Goal: Information Seeking & Learning: Learn about a topic

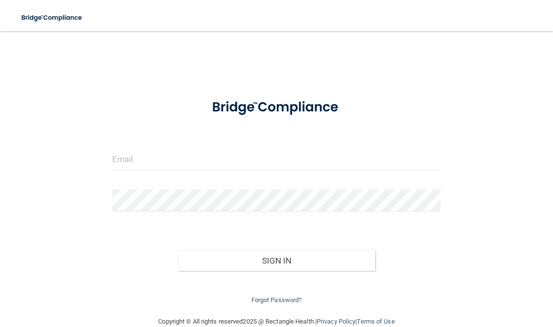
scroll to position [84, 0]
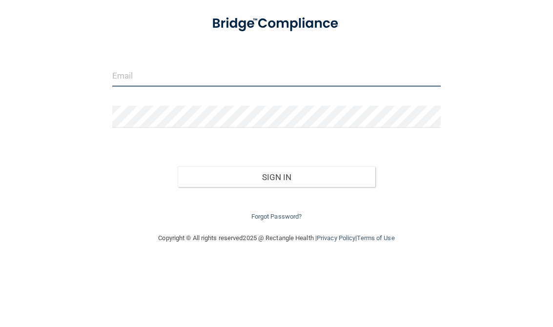
type input "[PERSON_NAME][EMAIL_ADDRESS][DOMAIN_NAME]"
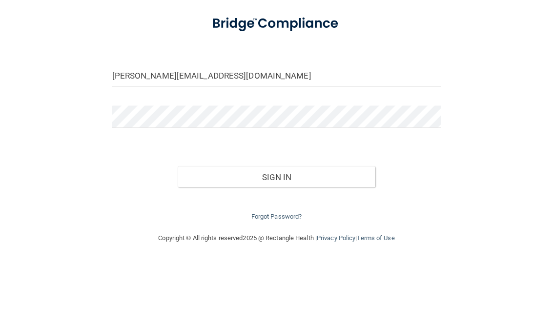
click at [276, 250] on button "Sign In" at bounding box center [276, 260] width 197 height 21
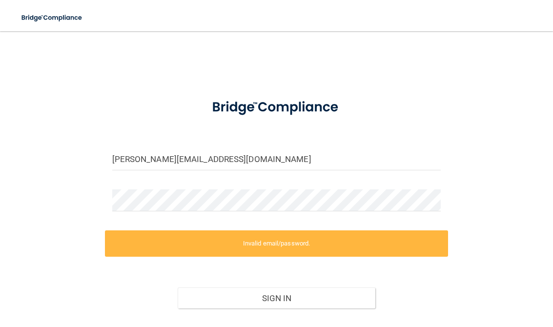
click at [325, 296] on button "Sign In" at bounding box center [276, 297] width 197 height 21
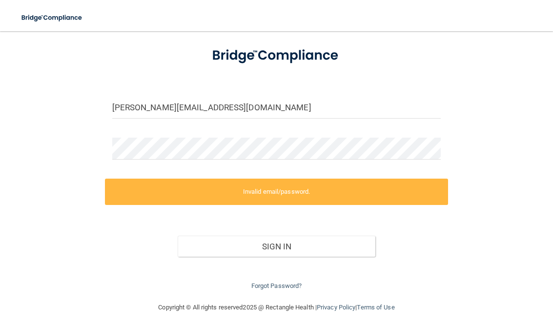
click at [285, 285] on link "Forgot Password?" at bounding box center [276, 285] width 51 height 7
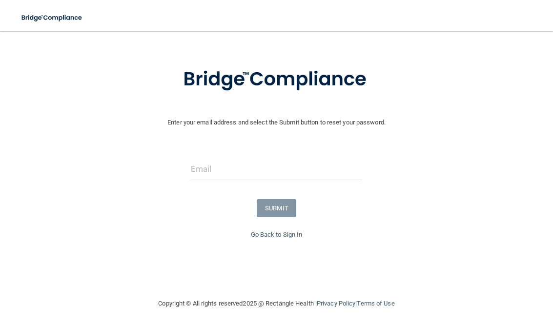
scroll to position [30, 0]
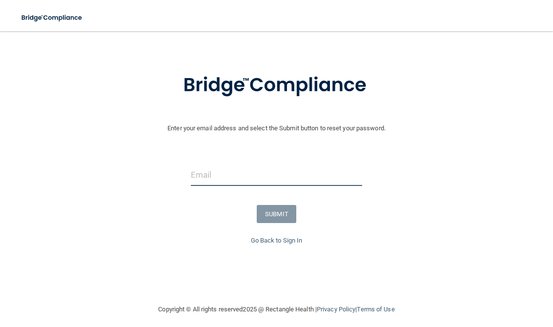
click at [305, 183] on input "email" at bounding box center [276, 175] width 171 height 22
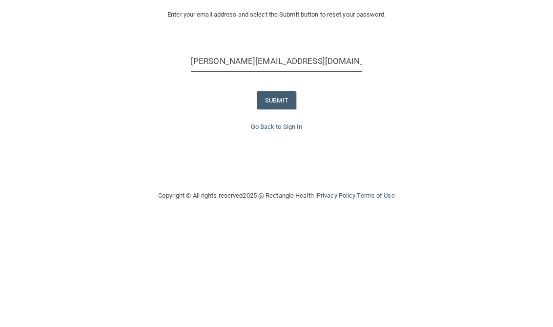
type input "[PERSON_NAME][EMAIL_ADDRESS][DOMAIN_NAME]"
click at [280, 205] on button "SUBMIT" at bounding box center [277, 214] width 40 height 18
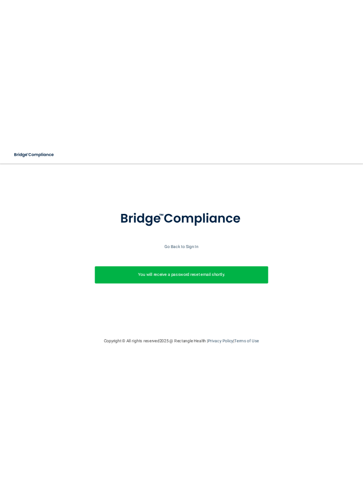
scroll to position [0, 0]
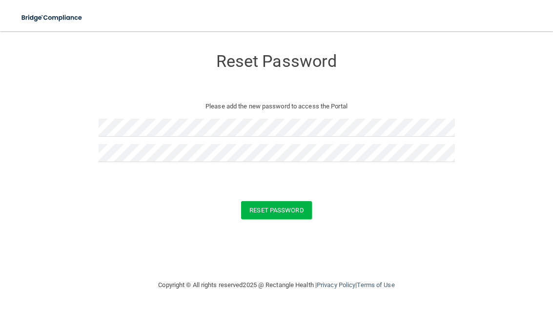
click at [293, 214] on button "Reset Password" at bounding box center [276, 210] width 70 height 18
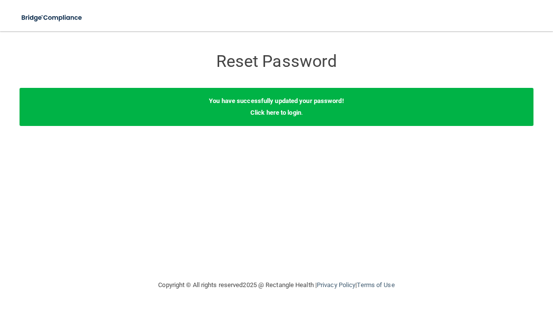
click at [283, 115] on link "Click here to login" at bounding box center [275, 112] width 51 height 7
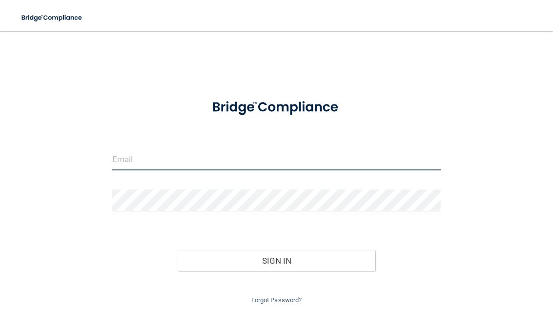
click at [348, 169] on input "email" at bounding box center [276, 159] width 329 height 22
type input "[PERSON_NAME][EMAIL_ADDRESS][DOMAIN_NAME]"
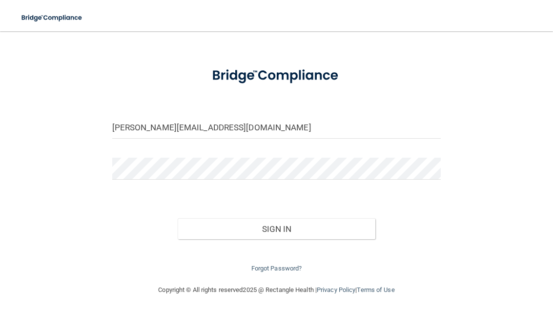
scroll to position [31, 0]
click at [305, 232] on button "Sign In" at bounding box center [276, 229] width 197 height 21
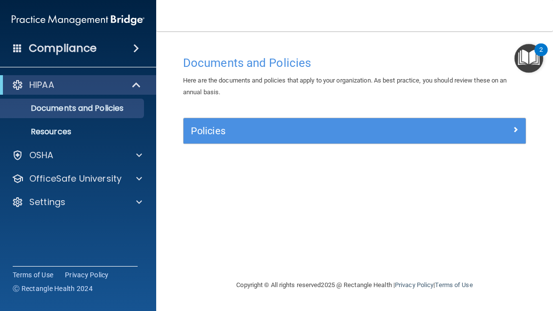
click at [109, 81] on div "HIPAA" at bounding box center [64, 85] width 121 height 12
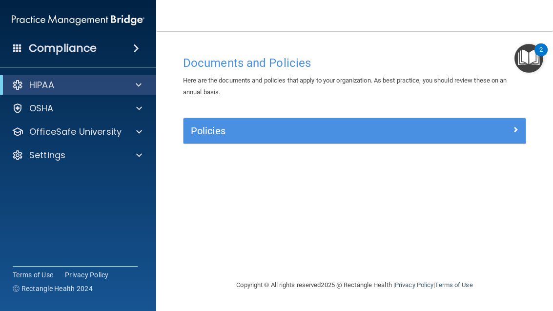
click at [131, 84] on div at bounding box center [137, 85] width 24 height 12
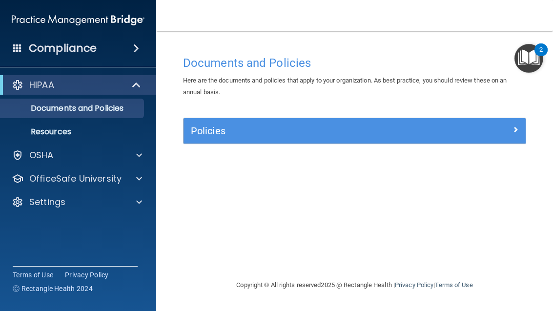
click at [126, 47] on div "Compliance" at bounding box center [78, 48] width 156 height 21
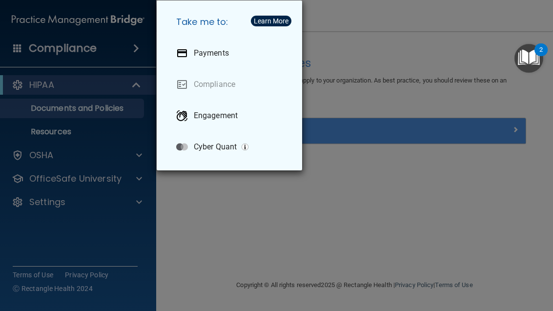
click at [387, 89] on div "Take me to: Payments Compliance Engagement Cyber Quant" at bounding box center [276, 155] width 553 height 311
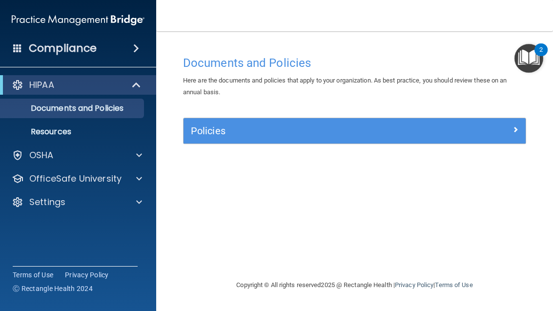
click at [102, 183] on p "OfficeSafe University" at bounding box center [75, 179] width 92 height 12
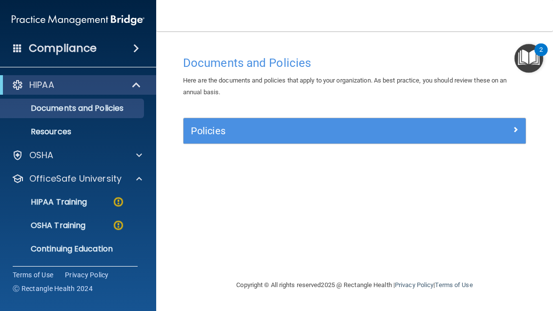
click at [71, 201] on p "HIPAA Training" at bounding box center [46, 202] width 81 height 10
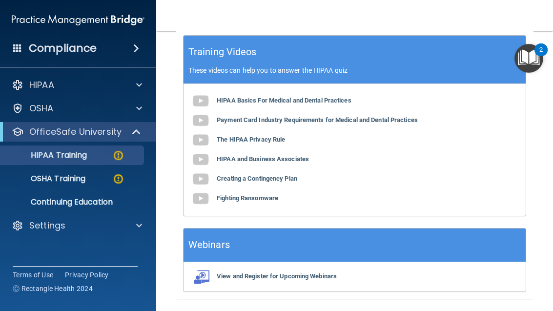
scroll to position [483, 0]
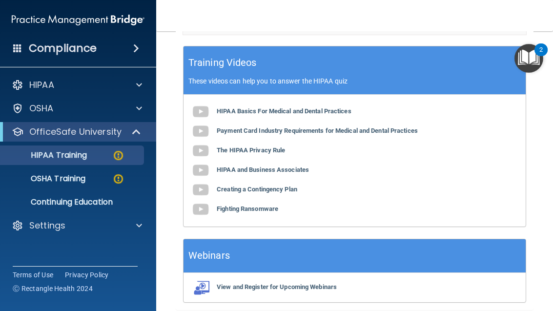
click at [283, 107] on b "HIPAA Basics For Medical and Dental Practices" at bounding box center [284, 110] width 135 height 7
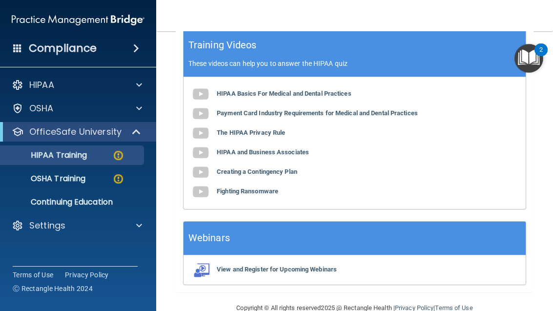
scroll to position [500, 0]
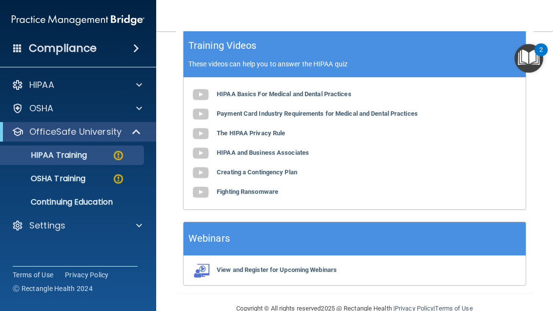
click at [341, 110] on b "Payment Card Industry Requirements for Medical and Dental Practices" at bounding box center [317, 113] width 201 height 7
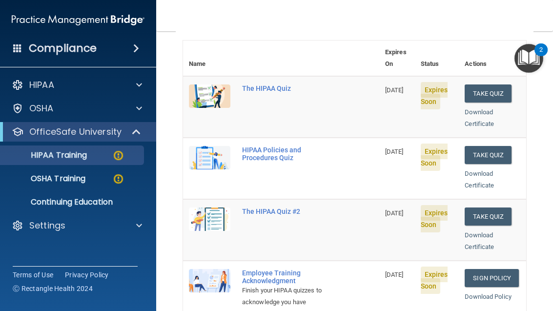
scroll to position [105, 0]
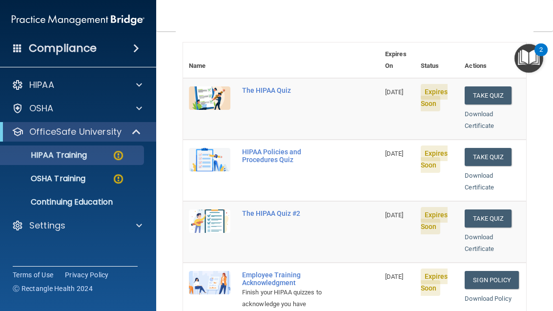
click at [484, 86] on button "Take Quiz" at bounding box center [488, 95] width 47 height 18
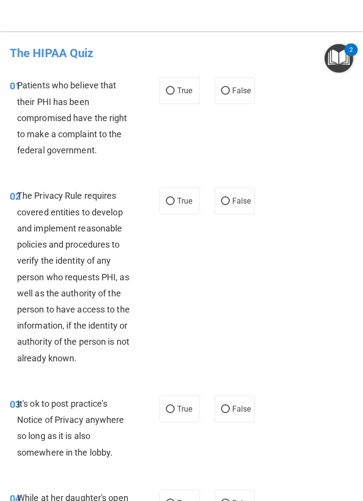
click at [173, 87] on input "True" at bounding box center [170, 90] width 9 height 7
radio input "true"
click at [174, 198] on input "True" at bounding box center [170, 201] width 9 height 7
radio input "true"
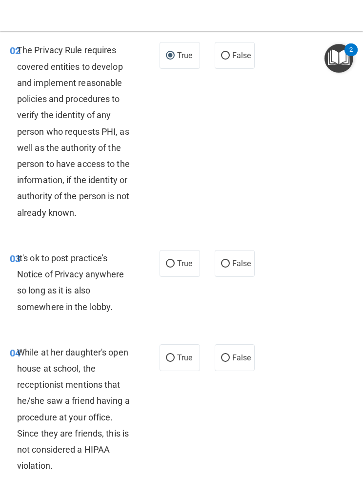
scroll to position [149, 0]
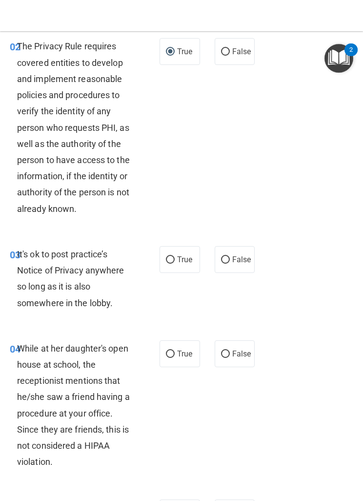
click at [228, 256] on input "False" at bounding box center [225, 259] width 9 height 7
radio input "true"
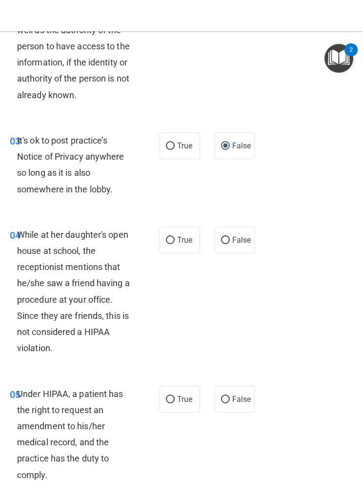
scroll to position [264, 0]
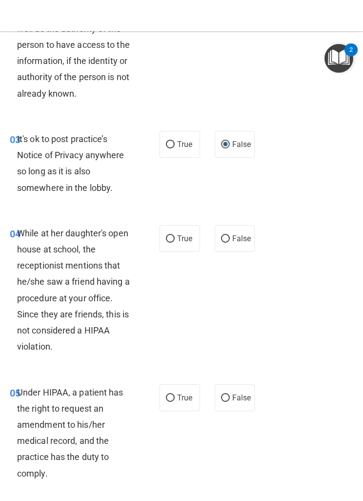
click at [237, 237] on span "False" at bounding box center [241, 238] width 19 height 9
click at [230, 237] on input "False" at bounding box center [225, 238] width 9 height 7
radio input "true"
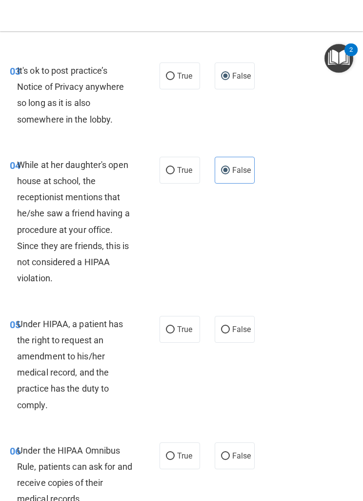
scroll to position [343, 0]
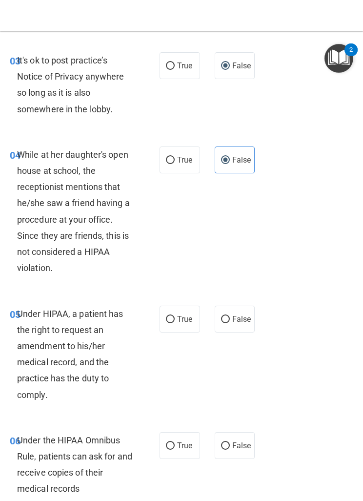
click at [241, 310] on span "False" at bounding box center [241, 318] width 19 height 9
click at [230, 310] on input "False" at bounding box center [225, 319] width 9 height 7
radio input "true"
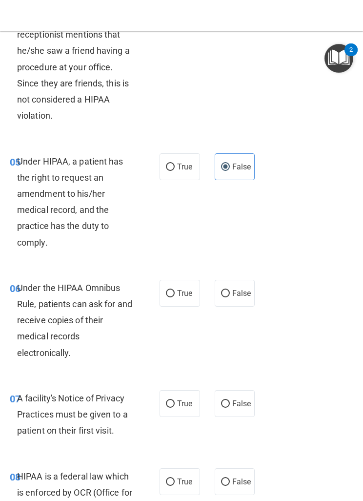
scroll to position [503, 0]
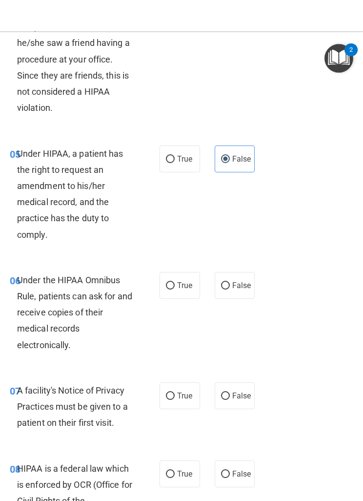
click at [183, 281] on span "True" at bounding box center [184, 285] width 15 height 9
click at [175, 282] on input "True" at bounding box center [170, 285] width 9 height 7
radio input "true"
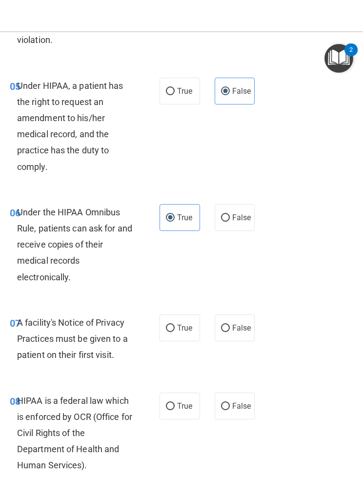
scroll to position [615, 0]
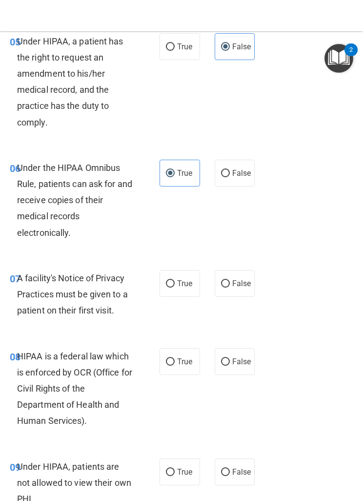
click at [187, 279] on span "True" at bounding box center [184, 283] width 15 height 9
click at [175, 280] on input "True" at bounding box center [170, 283] width 9 height 7
radio input "true"
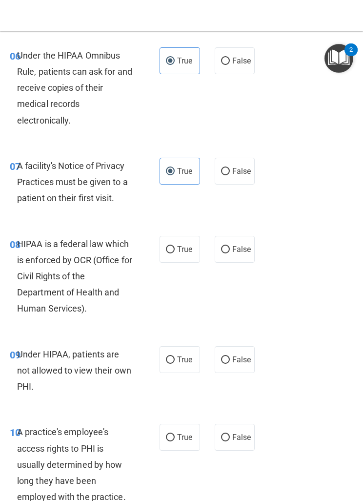
scroll to position [732, 0]
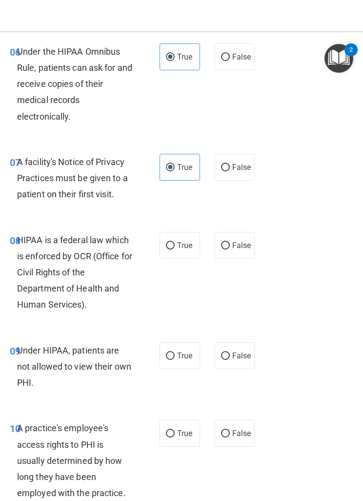
click at [184, 234] on label "True" at bounding box center [180, 245] width 41 height 27
click at [175, 242] on input "True" at bounding box center [170, 245] width 9 height 7
radio input "true"
click at [244, 310] on span "False" at bounding box center [241, 355] width 19 height 9
click at [230, 310] on input "False" at bounding box center [225, 355] width 9 height 7
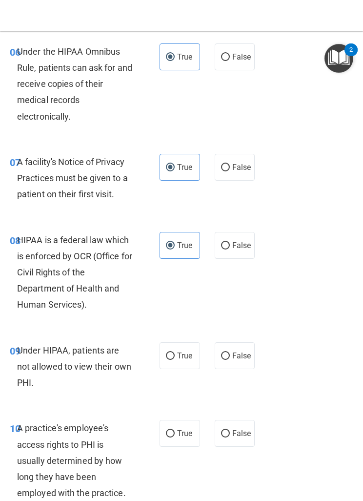
radio input "true"
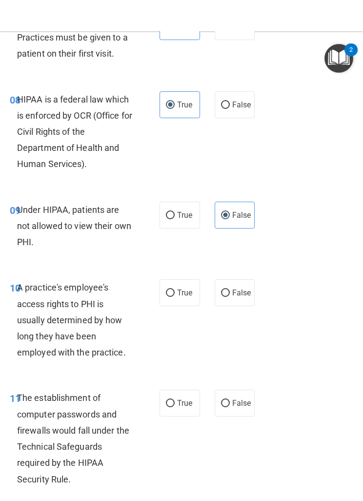
scroll to position [881, 0]
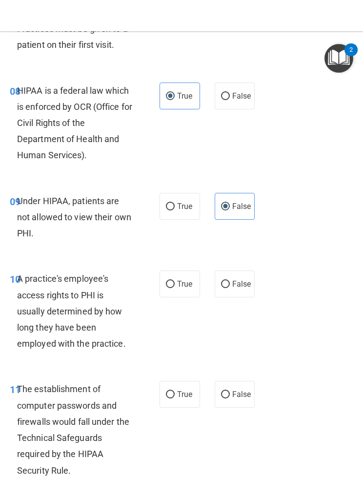
click at [236, 279] on span "False" at bounding box center [241, 283] width 19 height 9
click at [230, 281] on input "False" at bounding box center [225, 284] width 9 height 7
radio input "true"
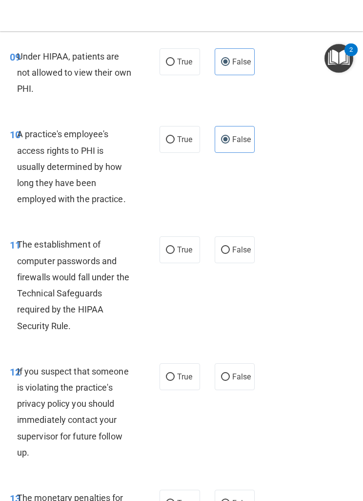
scroll to position [1026, 0]
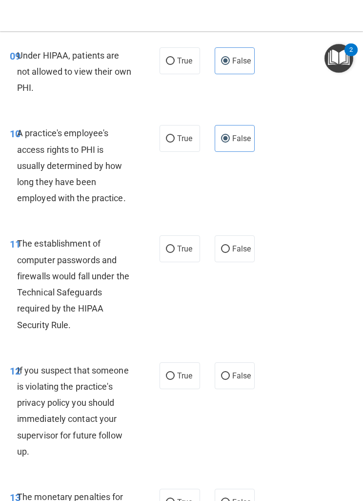
click at [174, 245] on input "True" at bounding box center [170, 248] width 9 height 7
radio input "true"
click at [186, 310] on label "True" at bounding box center [180, 375] width 41 height 27
click at [175, 310] on input "True" at bounding box center [170, 375] width 9 height 7
radio input "true"
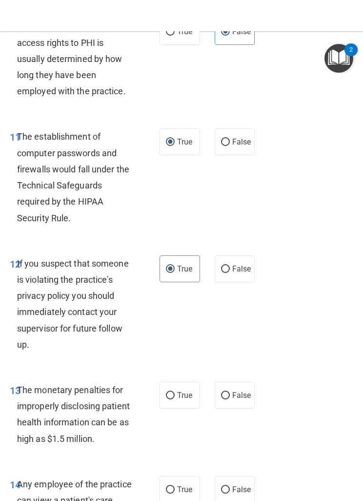
scroll to position [1153, 0]
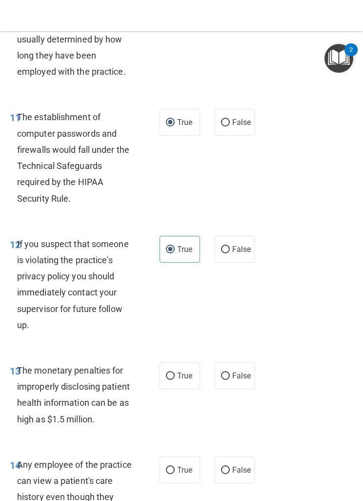
click at [191, 310] on label "True" at bounding box center [180, 375] width 41 height 27
click at [175, 310] on input "True" at bounding box center [170, 375] width 9 height 7
radio input "true"
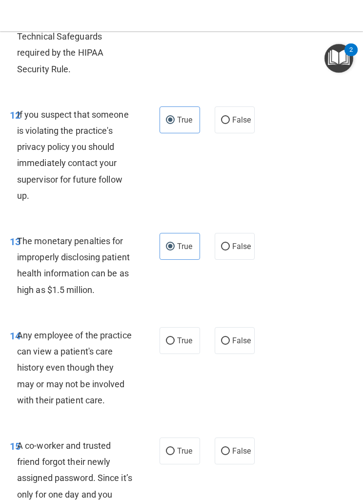
scroll to position [1283, 0]
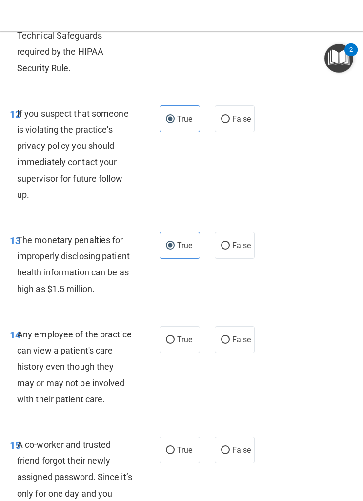
click at [243, 310] on span "False" at bounding box center [241, 339] width 19 height 9
click at [230, 310] on input "False" at bounding box center [225, 339] width 9 height 7
radio input "true"
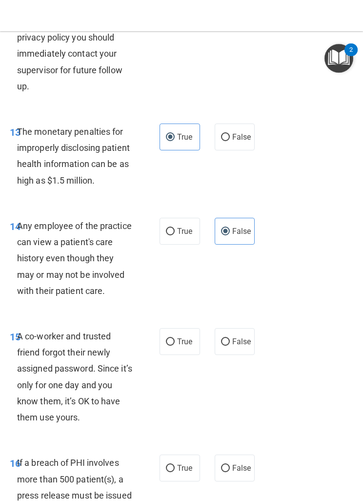
click at [243, 310] on label "False" at bounding box center [235, 341] width 41 height 27
click at [230, 310] on input "False" at bounding box center [225, 341] width 9 height 7
radio input "true"
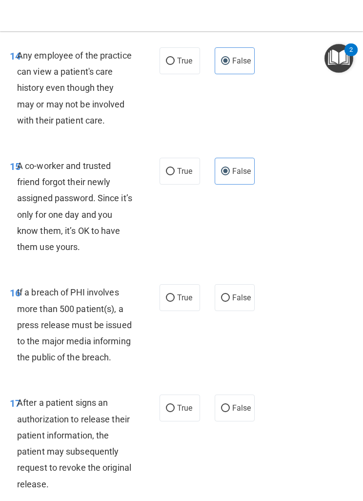
scroll to position [1583, 0]
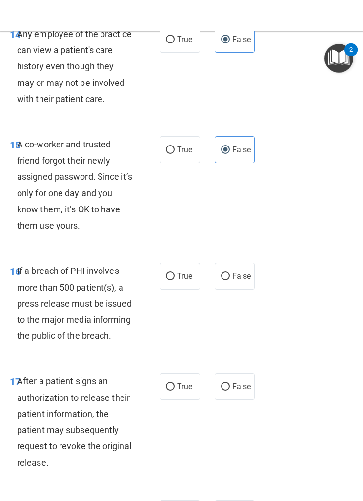
click at [182, 271] on span "True" at bounding box center [184, 275] width 15 height 9
click at [175, 273] on input "True" at bounding box center [170, 276] width 9 height 7
radio input "true"
click at [187, 310] on span "True" at bounding box center [184, 386] width 15 height 9
click at [175, 310] on input "True" at bounding box center [170, 386] width 9 height 7
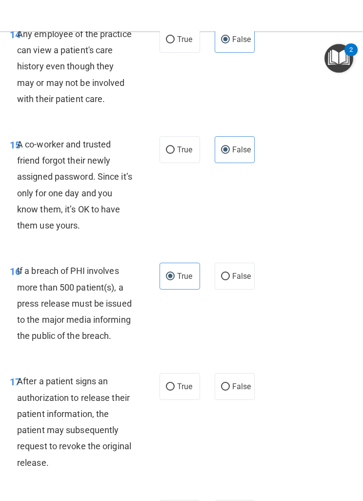
radio input "true"
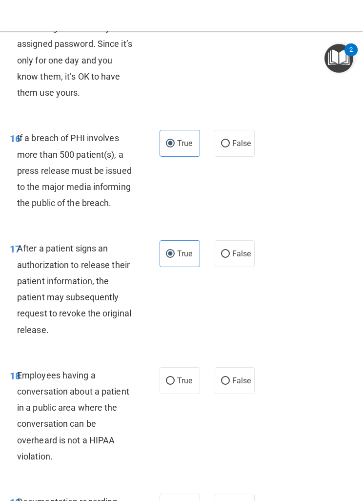
scroll to position [1716, 0]
click at [230, 310] on label "False" at bounding box center [235, 379] width 41 height 27
click at [230, 310] on input "False" at bounding box center [225, 380] width 9 height 7
radio input "true"
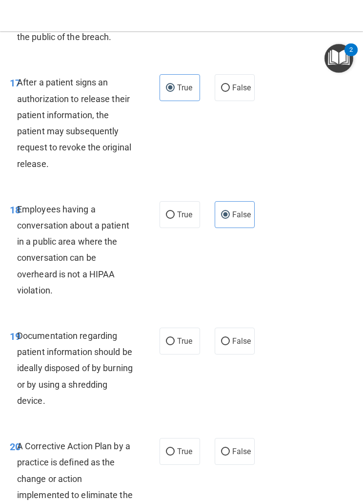
scroll to position [1883, 0]
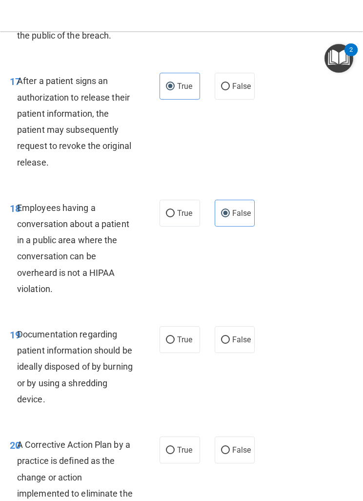
click at [187, 310] on span "True" at bounding box center [184, 339] width 15 height 9
click at [175, 310] on input "True" at bounding box center [170, 339] width 9 height 7
radio input "true"
click at [172, 310] on label "True" at bounding box center [180, 449] width 41 height 27
click at [172, 310] on input "True" at bounding box center [170, 450] width 9 height 7
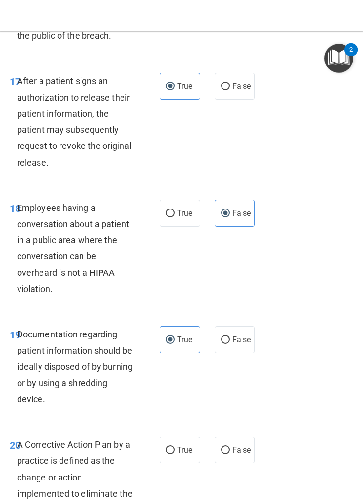
radio input "true"
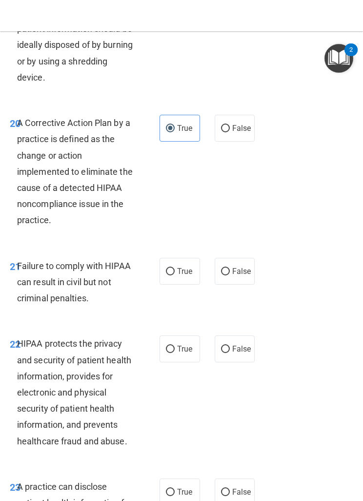
scroll to position [2206, 0]
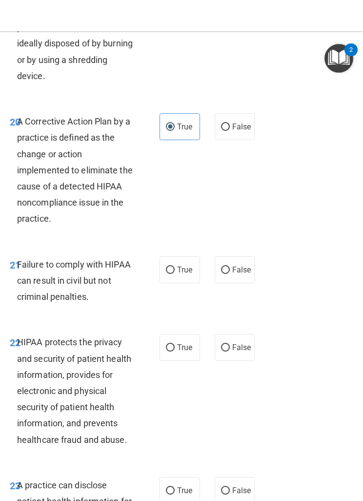
click at [236, 265] on span "False" at bounding box center [241, 269] width 19 height 9
click at [230, 266] on input "False" at bounding box center [225, 269] width 9 height 7
radio input "true"
click at [186, 310] on label "True" at bounding box center [180, 347] width 41 height 27
click at [175, 310] on input "True" at bounding box center [170, 347] width 9 height 7
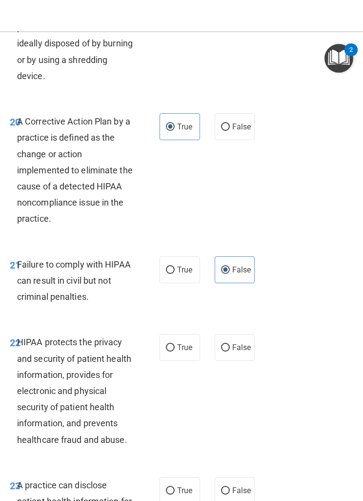
radio input "true"
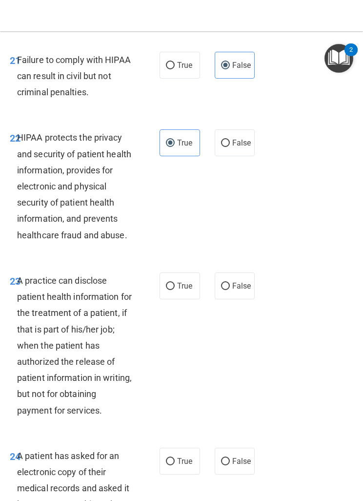
scroll to position [2422, 0]
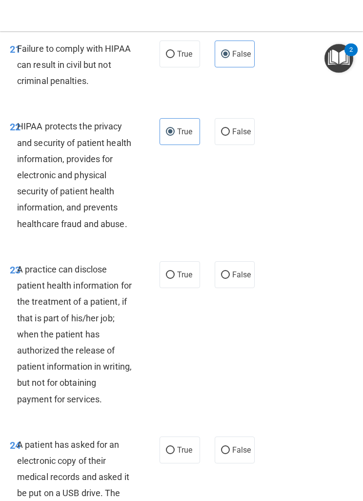
click at [240, 270] on span "False" at bounding box center [241, 274] width 19 height 9
click at [230, 271] on input "False" at bounding box center [225, 274] width 9 height 7
radio input "true"
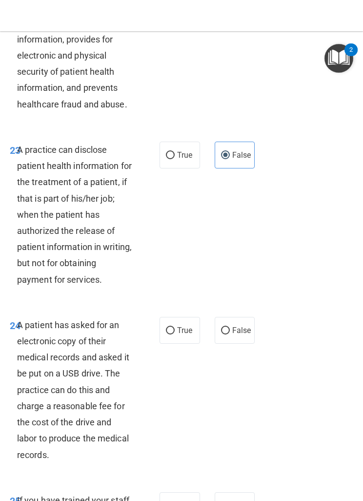
click at [191, 310] on label "True" at bounding box center [180, 330] width 41 height 27
click at [175, 310] on input "True" at bounding box center [170, 330] width 9 height 7
radio input "true"
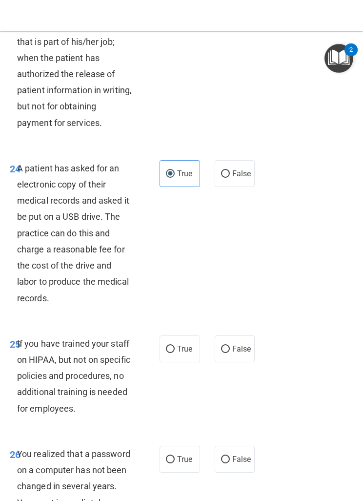
scroll to position [2699, 0]
click at [237, 310] on label "False" at bounding box center [235, 348] width 41 height 27
click at [230, 310] on input "False" at bounding box center [225, 348] width 9 height 7
radio input "true"
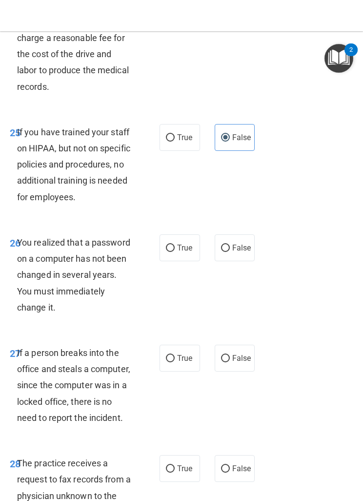
scroll to position [2910, 0]
click at [185, 243] on span "True" at bounding box center [184, 247] width 15 height 9
click at [175, 244] on input "True" at bounding box center [170, 247] width 9 height 7
radio input "true"
click at [239, 310] on label "False" at bounding box center [235, 357] width 41 height 27
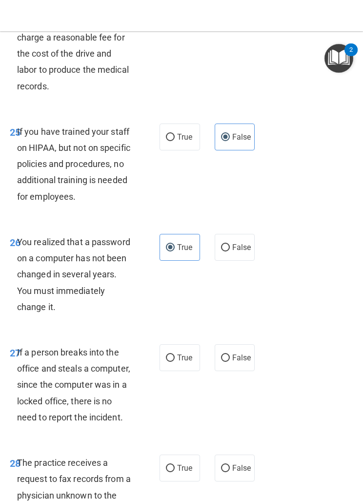
click at [230, 310] on input "False" at bounding box center [225, 357] width 9 height 7
radio input "true"
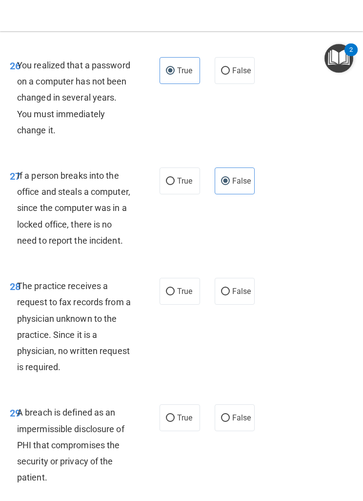
scroll to position [3089, 0]
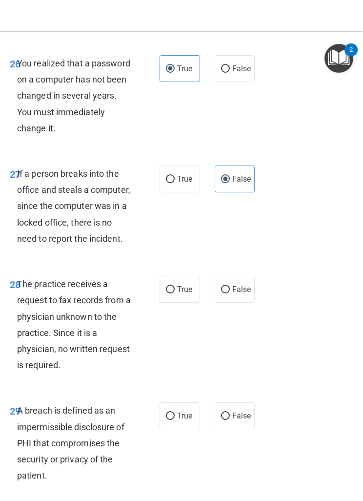
click at [236, 285] on span "False" at bounding box center [241, 289] width 19 height 9
click at [230, 286] on input "False" at bounding box center [225, 289] width 9 height 7
radio input "true"
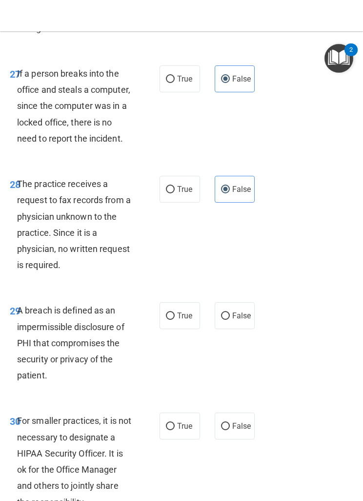
scroll to position [3202, 0]
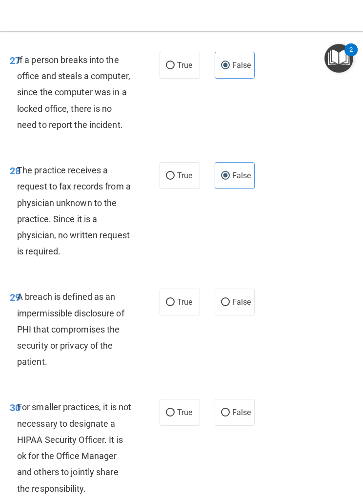
click at [188, 288] on label "True" at bounding box center [180, 301] width 41 height 27
click at [175, 299] on input "True" at bounding box center [170, 302] width 9 height 7
radio input "true"
click at [176, 310] on label "True" at bounding box center [180, 412] width 41 height 27
click at [175, 310] on input "True" at bounding box center [170, 412] width 9 height 7
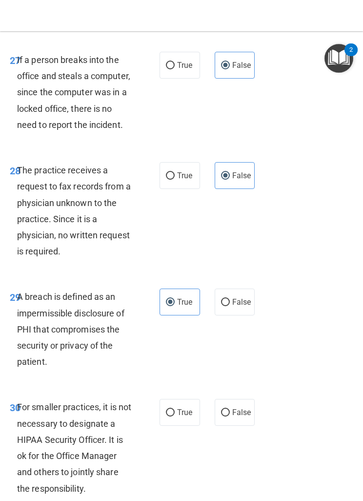
radio input "true"
click at [232, 310] on span "False" at bounding box center [241, 411] width 19 height 9
click at [230, 310] on input "False" at bounding box center [225, 412] width 9 height 7
radio input "true"
radio input "false"
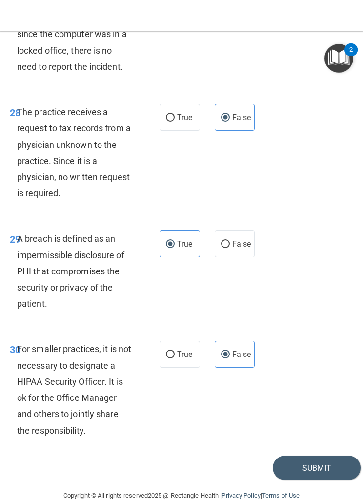
scroll to position [3260, 0]
click at [193, 310] on div "Submit" at bounding box center [181, 468] width 358 height 25
click at [282, 310] on button "Submit" at bounding box center [317, 468] width 88 height 25
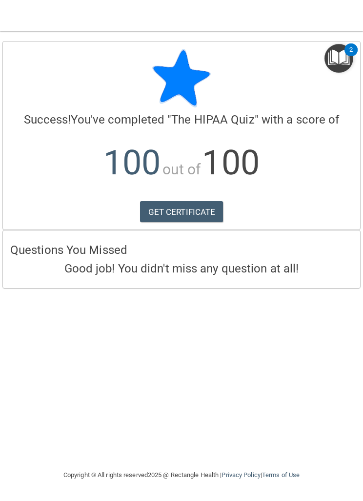
click at [205, 208] on link "GET CERTIFICATE" at bounding box center [181, 211] width 83 height 21
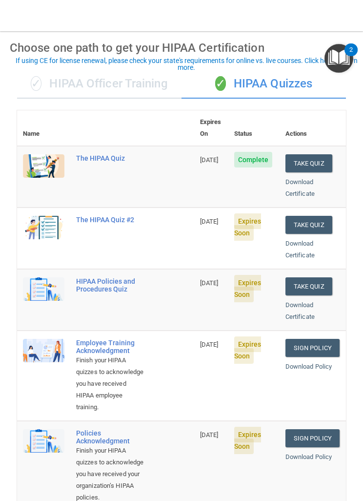
scroll to position [38, 0]
click at [311, 215] on button "Take Quiz" at bounding box center [308, 224] width 47 height 18
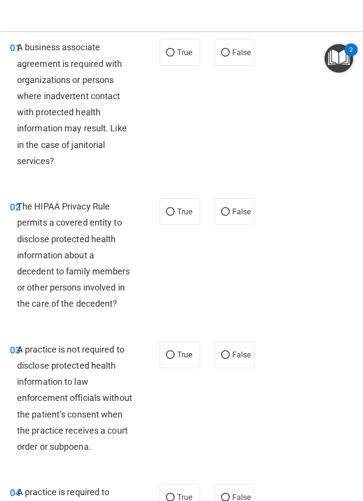
click at [227, 53] on input "False" at bounding box center [225, 52] width 9 height 7
radio input "true"
click at [180, 209] on span "True" at bounding box center [184, 211] width 15 height 9
click at [175, 209] on input "True" at bounding box center [170, 211] width 9 height 7
radio input "true"
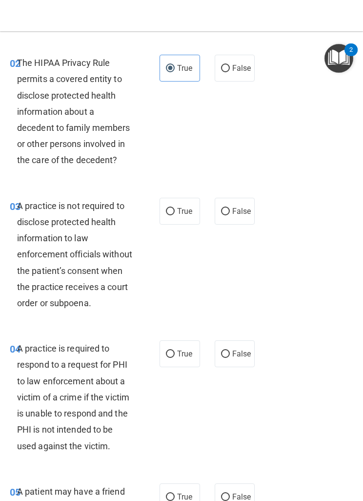
scroll to position [183, 0]
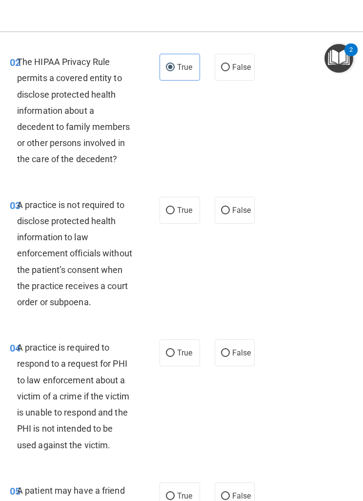
click at [241, 197] on label "False" at bounding box center [235, 210] width 41 height 27
click at [230, 207] on input "False" at bounding box center [225, 210] width 9 height 7
radio input "true"
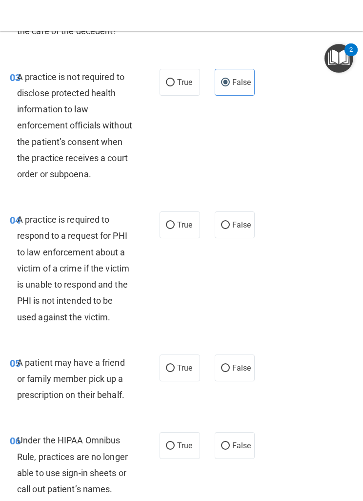
scroll to position [312, 0]
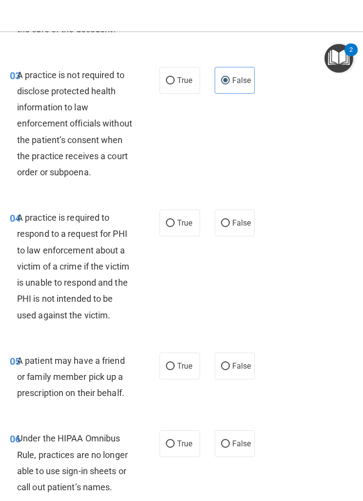
click at [180, 223] on span "True" at bounding box center [184, 222] width 15 height 9
click at [175, 223] on input "True" at bounding box center [170, 223] width 9 height 7
radio input "true"
click at [182, 310] on span "True" at bounding box center [184, 365] width 15 height 9
click at [175, 310] on input "True" at bounding box center [170, 366] width 9 height 7
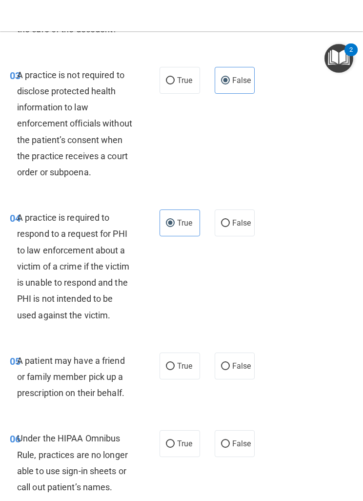
radio input "true"
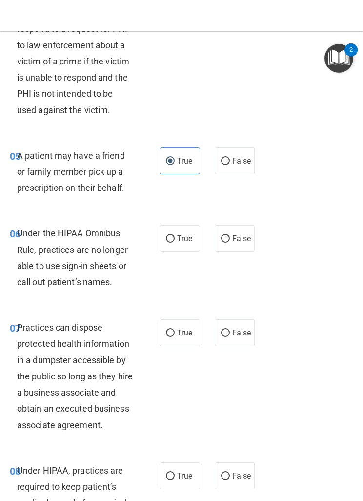
scroll to position [517, 0]
click at [238, 239] on span "False" at bounding box center [241, 238] width 19 height 9
click at [230, 239] on input "False" at bounding box center [225, 239] width 9 height 7
radio input "true"
click at [240, 310] on span "False" at bounding box center [241, 332] width 19 height 9
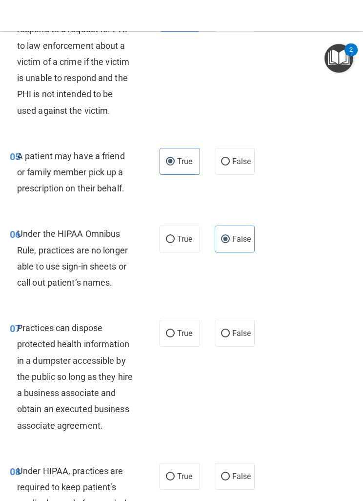
click at [230, 310] on input "False" at bounding box center [225, 333] width 9 height 7
radio input "true"
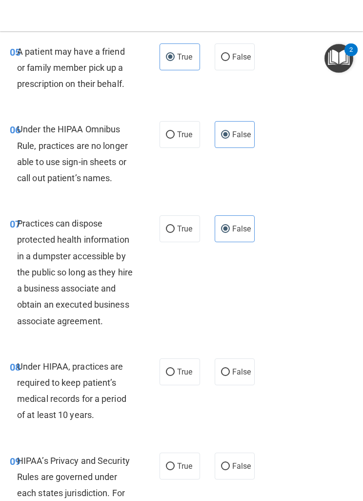
scroll to position [682, 0]
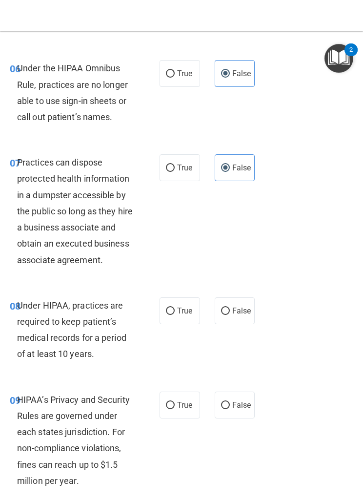
click at [242, 310] on label "False" at bounding box center [235, 310] width 41 height 27
click at [230, 310] on input "False" at bounding box center [225, 310] width 9 height 7
radio input "true"
click at [224, 310] on input "False" at bounding box center [225, 405] width 9 height 7
radio input "true"
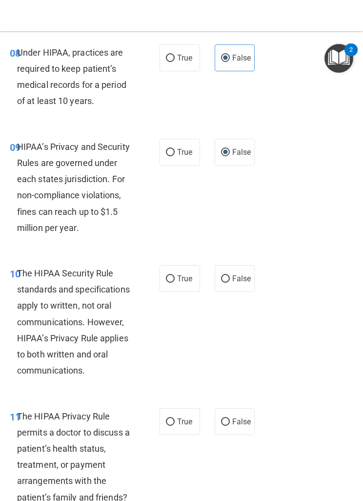
scroll to position [937, 0]
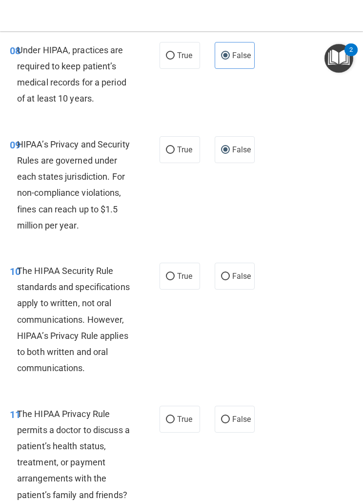
click at [183, 281] on span "True" at bounding box center [184, 275] width 15 height 9
click at [175, 280] on input "True" at bounding box center [170, 276] width 9 height 7
radio input "true"
click at [184, 310] on label "True" at bounding box center [180, 419] width 41 height 27
click at [175, 310] on input "True" at bounding box center [170, 419] width 9 height 7
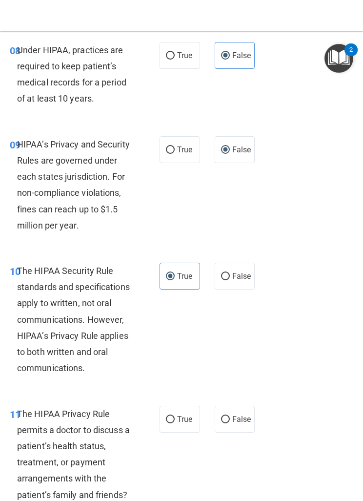
radio input "true"
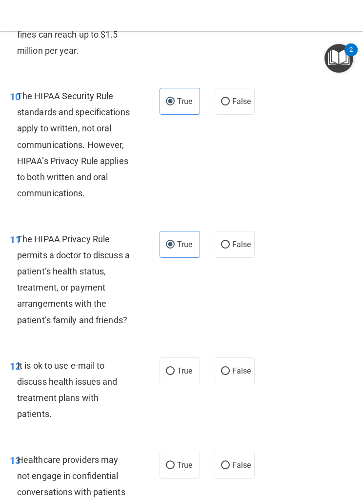
click at [188, 310] on label "True" at bounding box center [180, 370] width 41 height 27
click at [175, 310] on input "True" at bounding box center [170, 370] width 9 height 7
radio input "true"
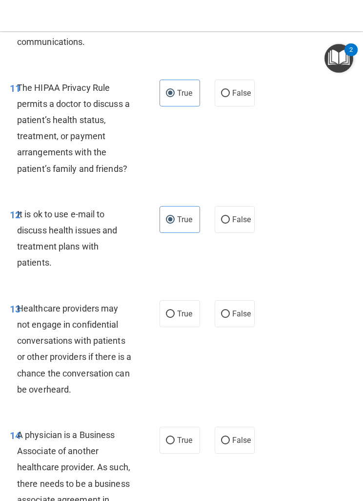
scroll to position [1273, 0]
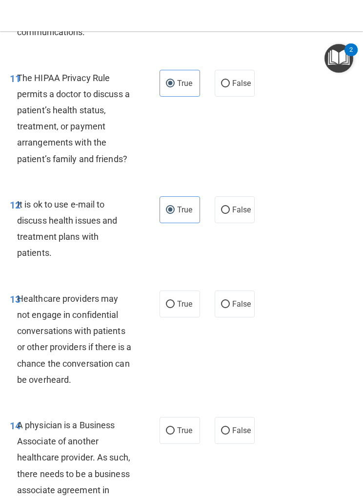
click at [228, 308] on input "False" at bounding box center [225, 304] width 9 height 7
radio input "true"
click at [226, 310] on label "False" at bounding box center [235, 430] width 41 height 27
click at [226, 310] on input "False" at bounding box center [225, 430] width 9 height 7
radio input "true"
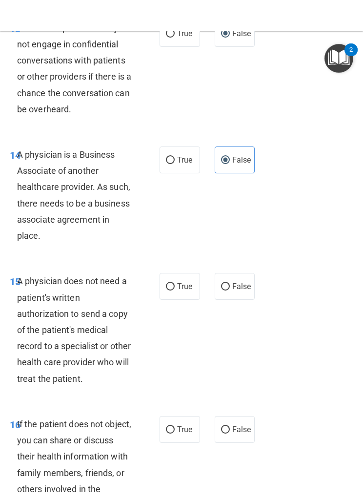
scroll to position [1606, 0]
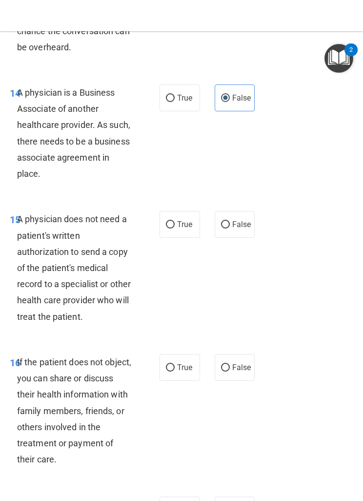
click at [172, 228] on input "True" at bounding box center [170, 224] width 9 height 7
radio input "true"
click at [180, 310] on label "True" at bounding box center [180, 367] width 41 height 27
click at [175, 310] on input "True" at bounding box center [170, 367] width 9 height 7
radio input "true"
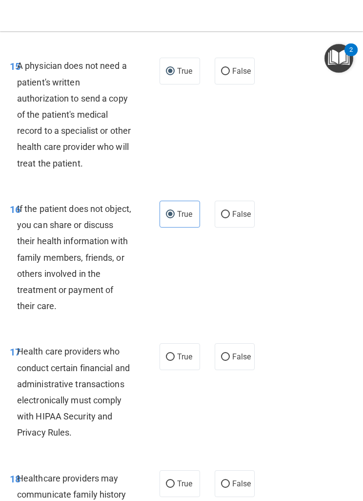
click at [190, 310] on span "True" at bounding box center [184, 356] width 15 height 9
click at [175, 310] on input "True" at bounding box center [170, 356] width 9 height 7
radio input "true"
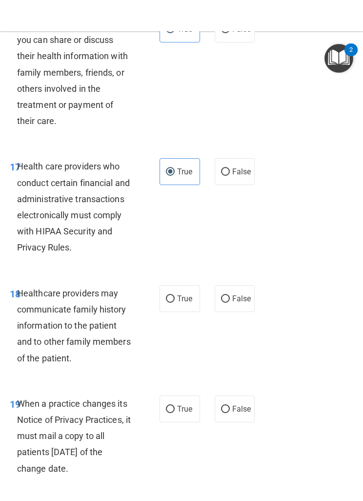
scroll to position [1950, 0]
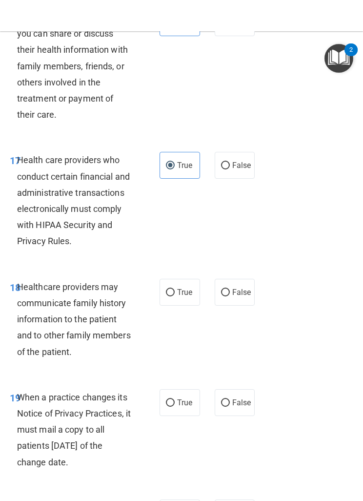
click at [242, 297] on span "False" at bounding box center [241, 291] width 19 height 9
click at [230, 296] on input "False" at bounding box center [225, 292] width 9 height 7
radio input "true"
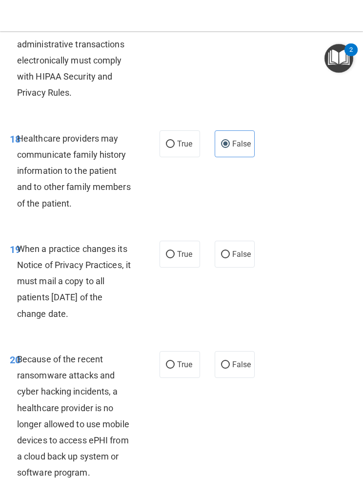
scroll to position [2098, 0]
click at [247, 259] on span "False" at bounding box center [241, 253] width 19 height 9
click at [230, 258] on input "False" at bounding box center [225, 254] width 9 height 7
radio input "true"
click at [227, 310] on input "False" at bounding box center [225, 364] width 9 height 7
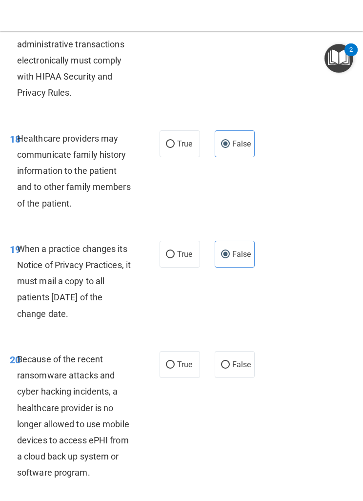
radio input "true"
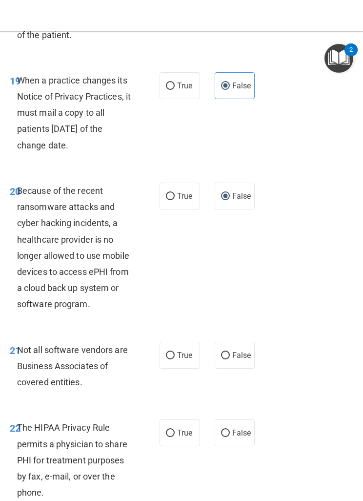
scroll to position [2267, 0]
click at [181, 310] on label "True" at bounding box center [180, 354] width 41 height 27
click at [175, 310] on input "True" at bounding box center [170, 354] width 9 height 7
radio input "true"
click at [181, 310] on label "True" at bounding box center [180, 432] width 41 height 27
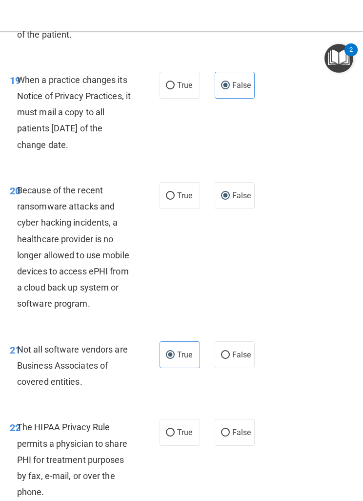
click at [175, 310] on input "True" at bounding box center [170, 432] width 9 height 7
radio input "true"
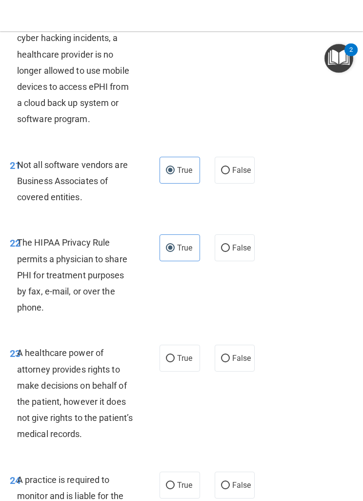
scroll to position [2471, 0]
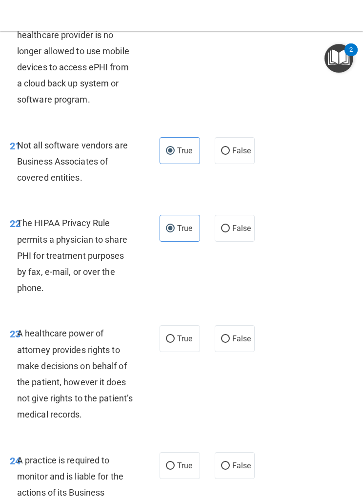
click at [238, 310] on span "False" at bounding box center [241, 338] width 19 height 9
click at [230, 310] on input "False" at bounding box center [225, 338] width 9 height 7
radio input "true"
click at [228, 310] on div "24 A practice is required to monitor and is liable for the actions of its Busin…" at bounding box center [181, 487] width 358 height 94
click at [239, 310] on span "False" at bounding box center [241, 465] width 19 height 9
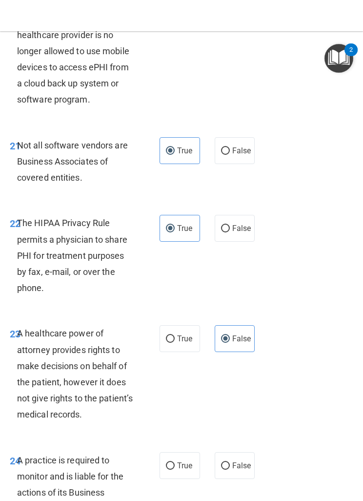
click at [230, 310] on input "False" at bounding box center [225, 465] width 9 height 7
radio input "true"
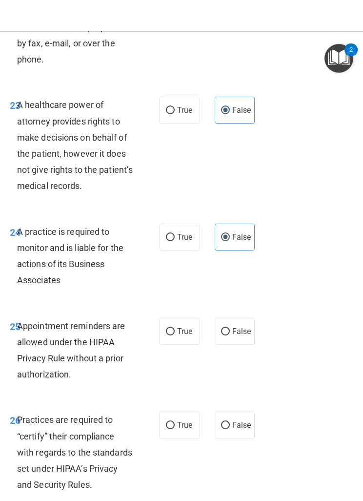
scroll to position [2704, 0]
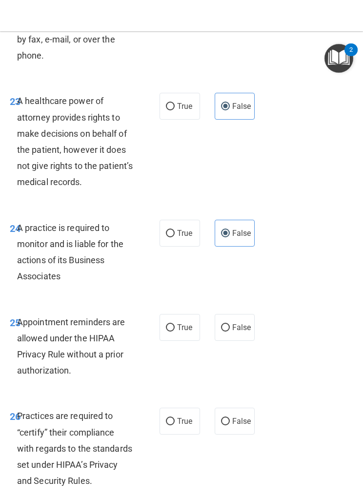
click at [190, 310] on span "True" at bounding box center [184, 327] width 15 height 9
click at [175, 310] on input "True" at bounding box center [170, 327] width 9 height 7
radio input "true"
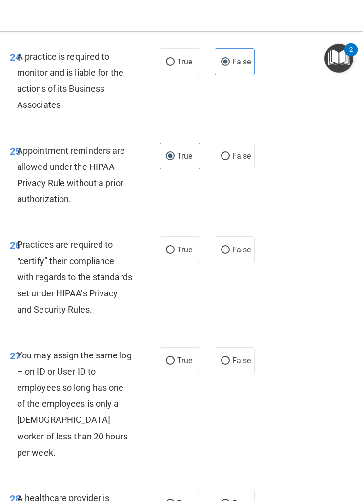
scroll to position [2877, 0]
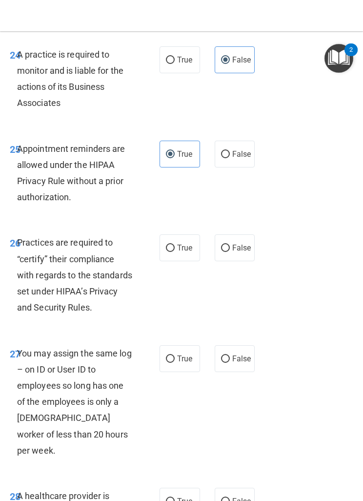
click at [244, 248] on span "False" at bounding box center [241, 247] width 19 height 9
click at [230, 248] on input "False" at bounding box center [225, 247] width 9 height 7
radio input "true"
click at [243, 310] on label "False" at bounding box center [235, 358] width 41 height 27
click at [230, 310] on input "False" at bounding box center [225, 358] width 9 height 7
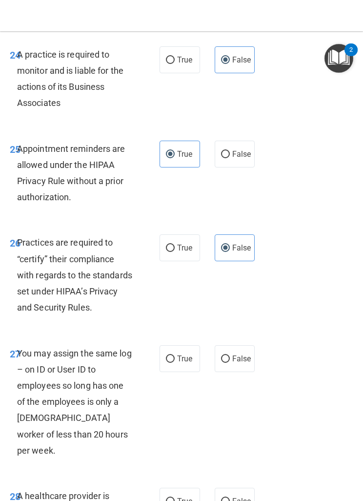
radio input "true"
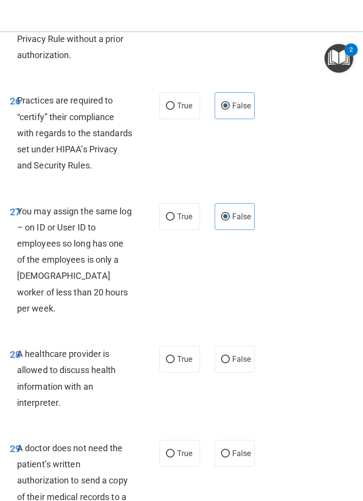
click at [190, 310] on span "True" at bounding box center [184, 358] width 15 height 9
click at [175, 310] on input "True" at bounding box center [170, 359] width 9 height 7
radio input "true"
click at [183, 310] on label "True" at bounding box center [180, 453] width 41 height 27
click at [175, 310] on input "True" at bounding box center [170, 453] width 9 height 7
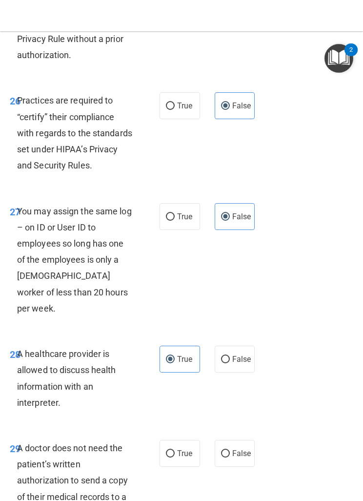
radio input "true"
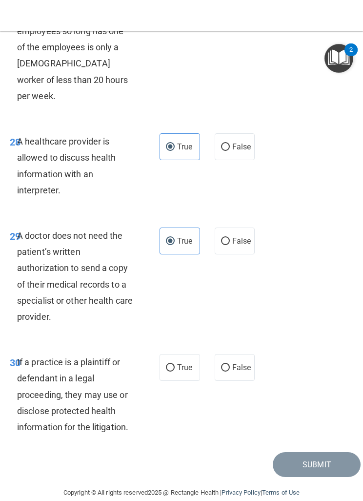
scroll to position [3228, 0]
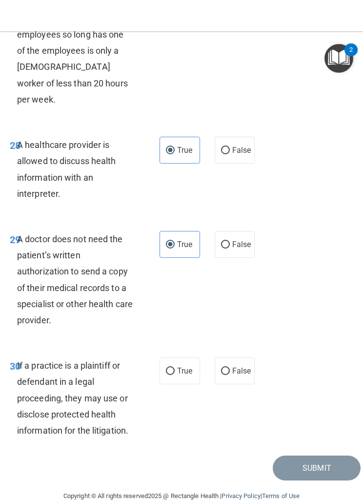
click at [180, 310] on span "True" at bounding box center [184, 370] width 15 height 9
click at [175, 310] on input "True" at bounding box center [170, 370] width 9 height 7
radio input "true"
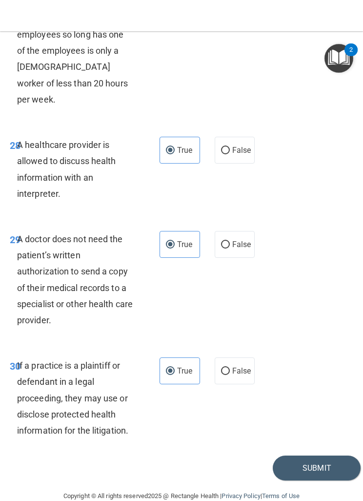
click at [290, 310] on button "Submit" at bounding box center [317, 467] width 88 height 25
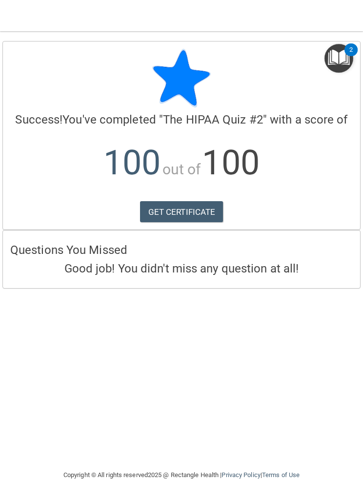
click at [203, 211] on link "GET CERTIFICATE" at bounding box center [181, 211] width 83 height 21
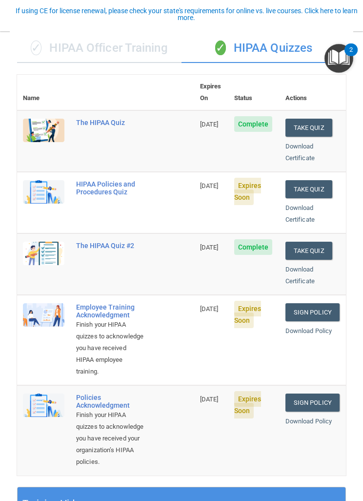
scroll to position [71, 0]
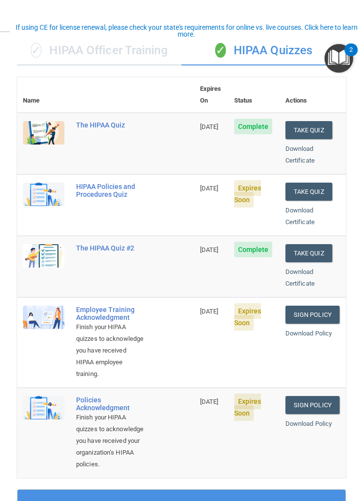
click at [308, 183] on button "Take Quiz" at bounding box center [308, 192] width 47 height 18
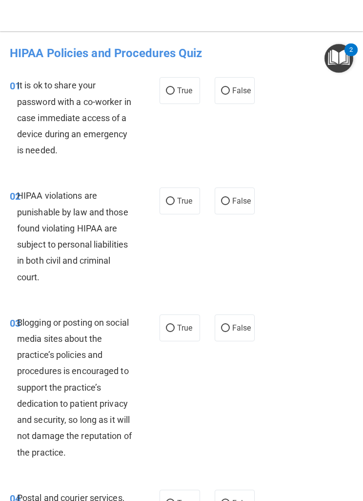
click at [228, 87] on input "False" at bounding box center [225, 90] width 9 height 7
radio input "true"
click at [173, 198] on input "True" at bounding box center [170, 201] width 9 height 7
radio input "true"
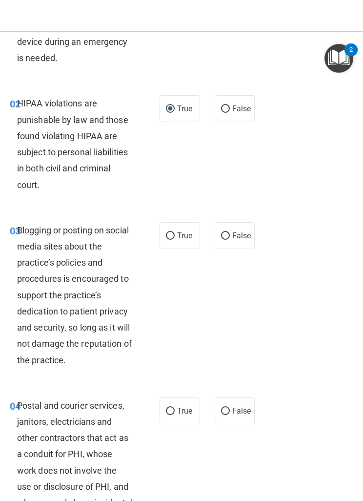
scroll to position [96, 0]
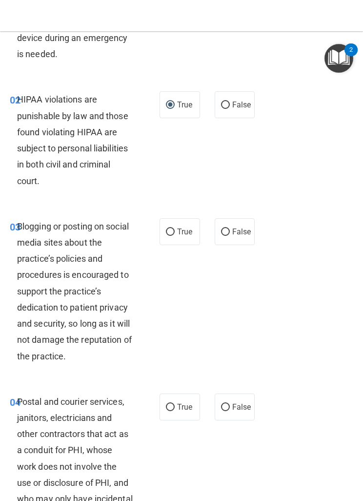
click at [242, 232] on span "False" at bounding box center [241, 231] width 19 height 9
click at [230, 232] on input "False" at bounding box center [225, 231] width 9 height 7
radio input "true"
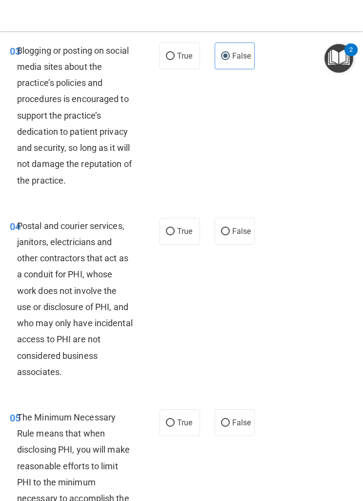
scroll to position [273, 0]
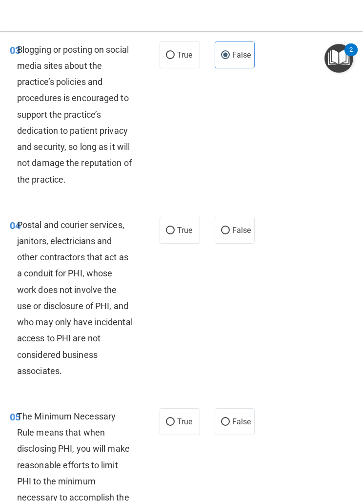
click at [183, 228] on span "True" at bounding box center [184, 229] width 15 height 9
click at [175, 228] on input "True" at bounding box center [170, 230] width 9 height 7
radio input "true"
click at [182, 310] on span "True" at bounding box center [184, 421] width 15 height 9
click at [175, 310] on input "True" at bounding box center [170, 421] width 9 height 7
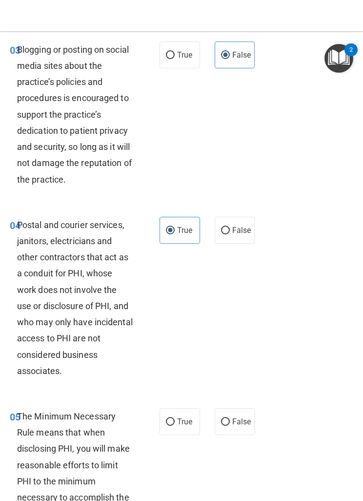
radio input "true"
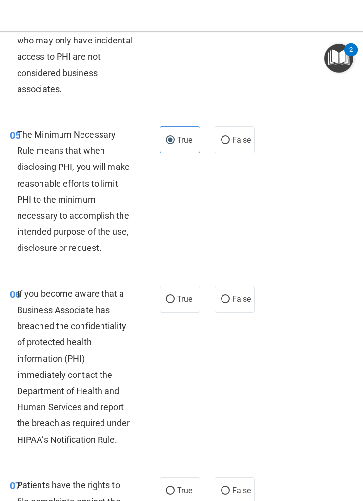
scroll to position [555, 0]
click at [228, 295] on input "False" at bounding box center [225, 298] width 9 height 7
radio input "true"
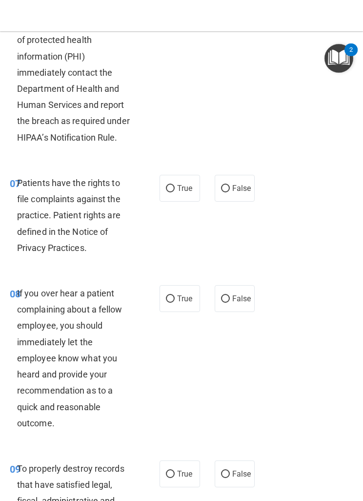
scroll to position [857, 0]
click at [174, 184] on input "True" at bounding box center [170, 187] width 9 height 7
radio input "true"
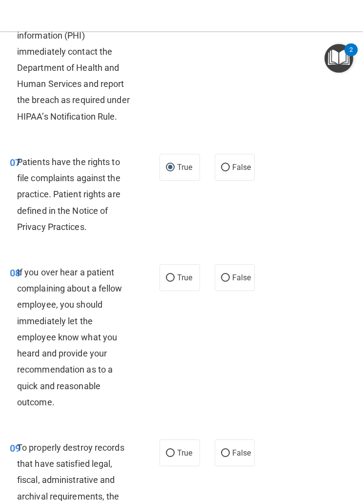
scroll to position [878, 0]
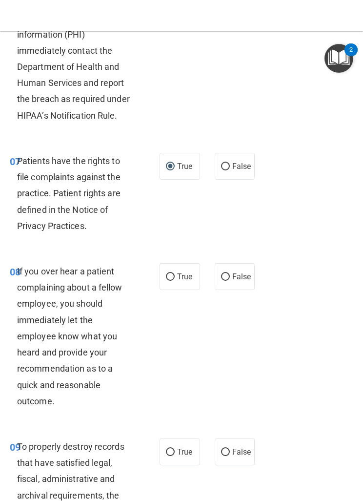
click at [238, 272] on span "False" at bounding box center [241, 276] width 19 height 9
click at [230, 273] on input "False" at bounding box center [225, 276] width 9 height 7
radio input "true"
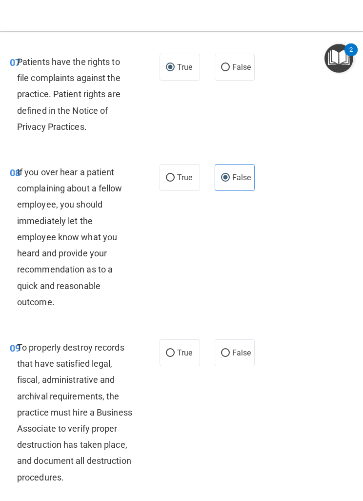
click at [233, 310] on span "False" at bounding box center [241, 352] width 19 height 9
click at [230, 310] on input "False" at bounding box center [225, 352] width 9 height 7
radio input "true"
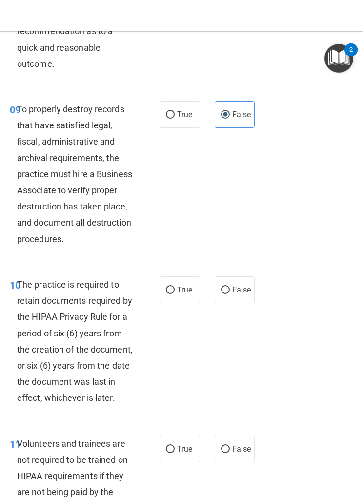
scroll to position [1217, 0]
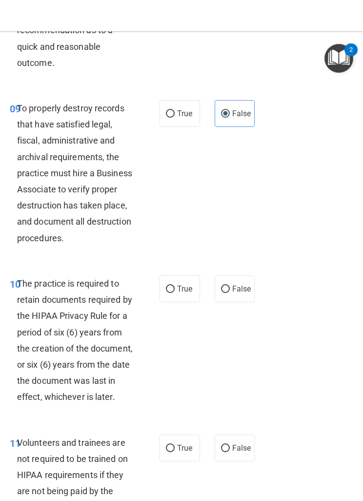
click at [182, 284] on span "True" at bounding box center [184, 288] width 15 height 9
click at [175, 285] on input "True" at bounding box center [170, 288] width 9 height 7
radio input "true"
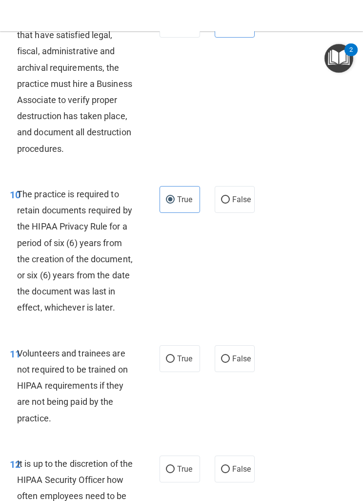
scroll to position [1333, 0]
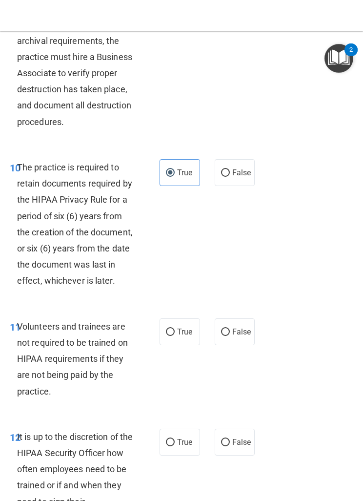
click at [244, 310] on label "False" at bounding box center [235, 331] width 41 height 27
click at [230, 310] on input "False" at bounding box center [225, 331] width 9 height 7
radio input "true"
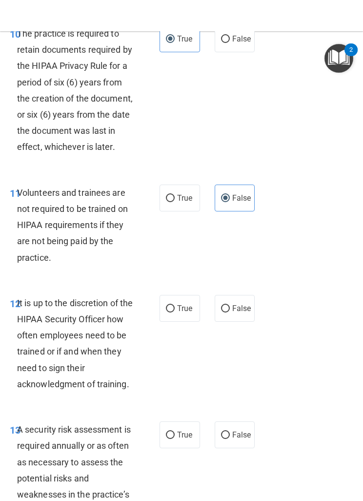
scroll to position [1468, 0]
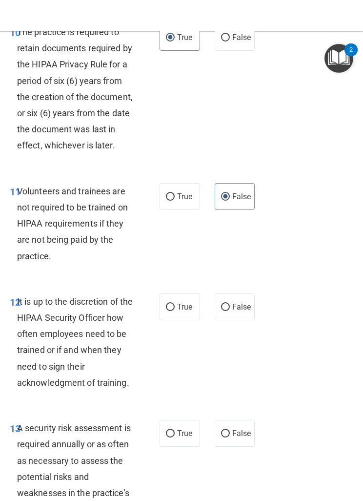
click at [238, 302] on span "False" at bounding box center [241, 306] width 19 height 9
click at [230, 304] on input "False" at bounding box center [225, 307] width 9 height 7
radio input "true"
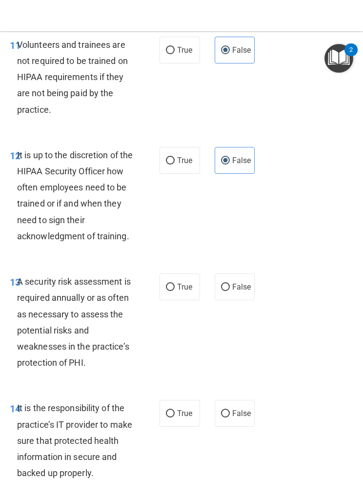
click at [172, 284] on input "True" at bounding box center [170, 287] width 9 height 7
radio input "true"
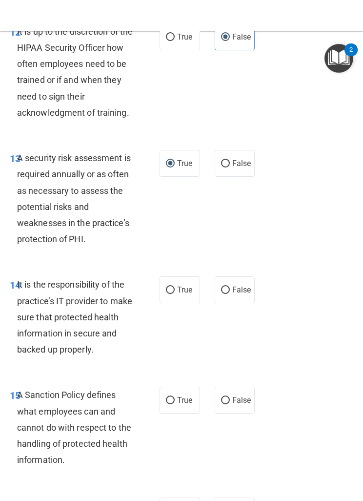
scroll to position [1739, 0]
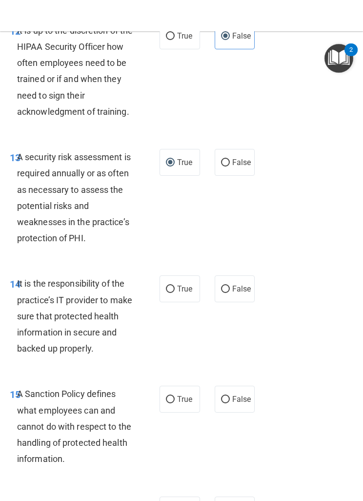
click at [238, 284] on span "False" at bounding box center [241, 288] width 19 height 9
click at [230, 285] on input "False" at bounding box center [225, 288] width 9 height 7
radio input "true"
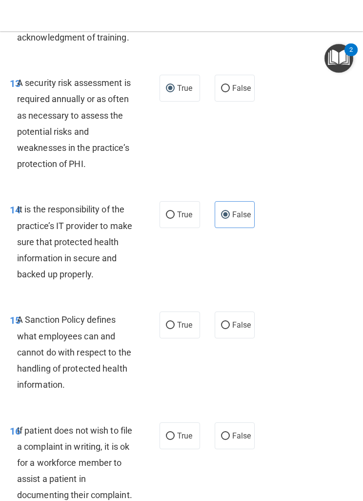
scroll to position [1815, 0]
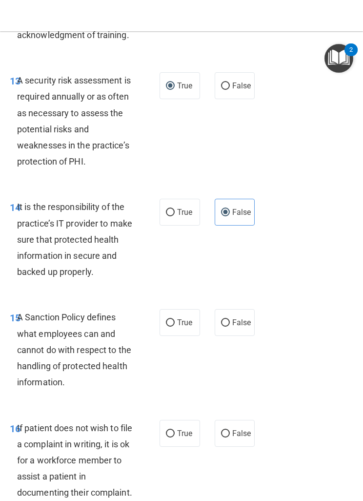
click at [226, 310] on input "False" at bounding box center [225, 322] width 9 height 7
radio input "true"
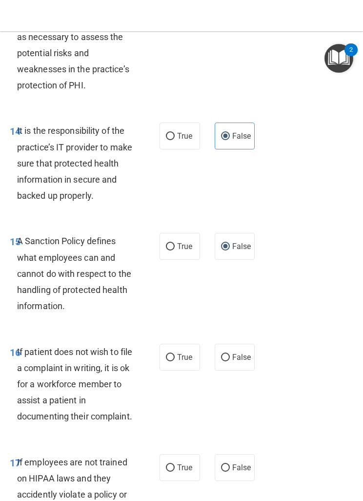
scroll to position [1892, 0]
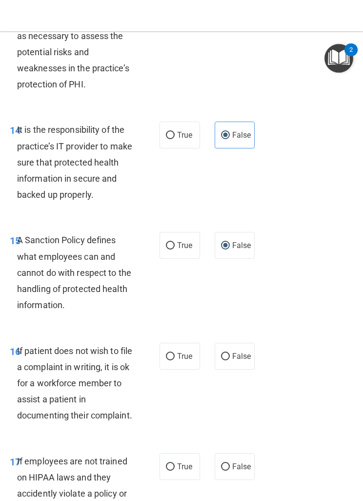
click at [187, 310] on label "True" at bounding box center [180, 356] width 41 height 27
click at [175, 310] on input "True" at bounding box center [170, 356] width 9 height 7
radio input "true"
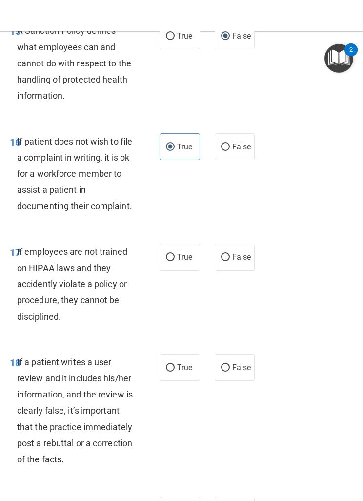
scroll to position [2112, 0]
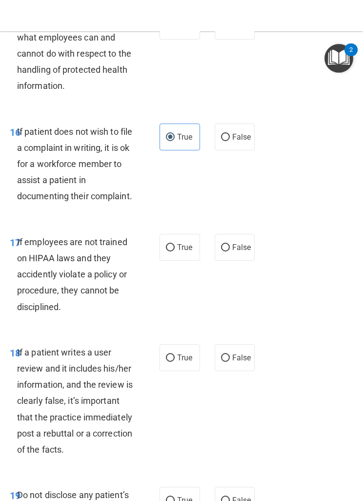
click at [236, 243] on span "False" at bounding box center [241, 247] width 19 height 9
click at [230, 244] on input "False" at bounding box center [225, 247] width 9 height 7
radio input "true"
click at [234, 310] on span "False" at bounding box center [241, 357] width 19 height 9
click at [230, 310] on input "False" at bounding box center [225, 357] width 9 height 7
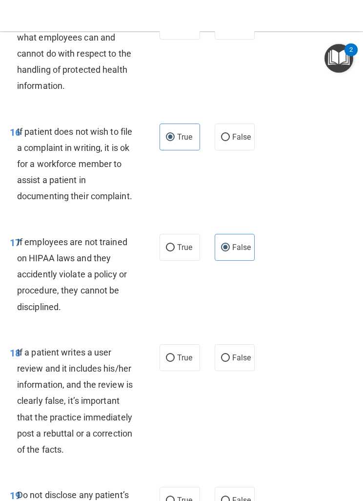
radio input "true"
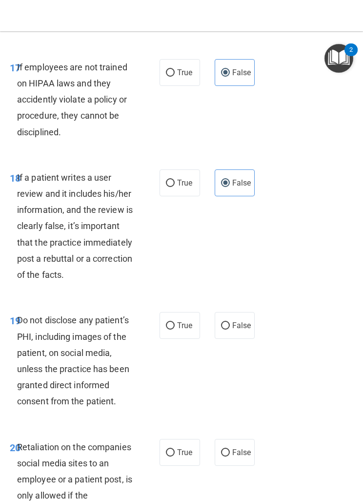
scroll to position [2295, 0]
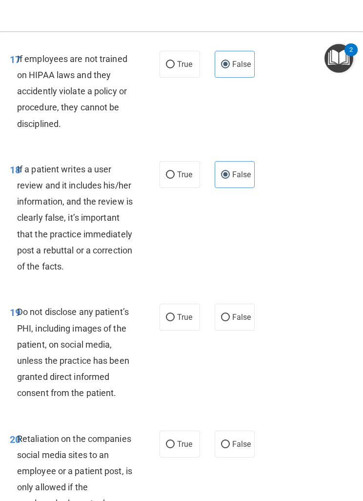
click at [180, 304] on label "True" at bounding box center [180, 317] width 41 height 27
click at [175, 310] on input "True" at bounding box center [170, 317] width 9 height 7
radio input "true"
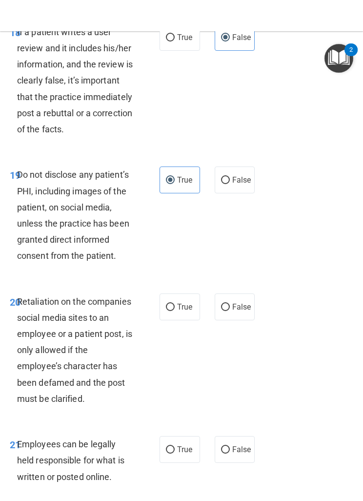
scroll to position [2433, 0]
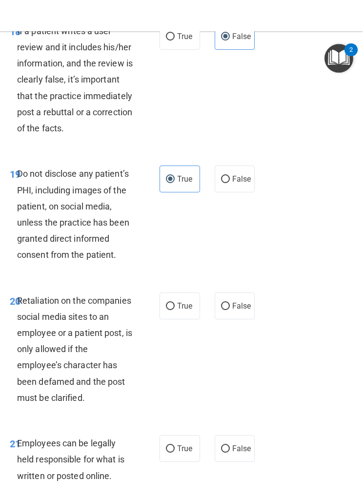
click at [246, 298] on label "False" at bounding box center [235, 305] width 41 height 27
click at [230, 303] on input "False" at bounding box center [225, 306] width 9 height 7
radio input "true"
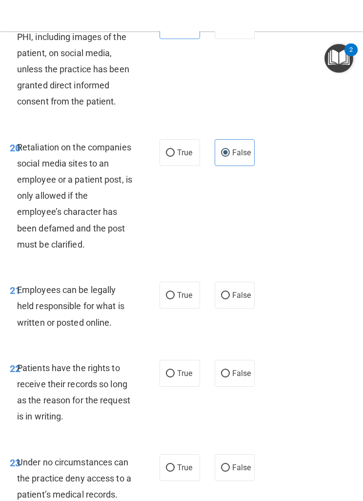
click at [178, 290] on span "True" at bounding box center [184, 294] width 15 height 9
click at [175, 292] on input "True" at bounding box center [170, 295] width 9 height 7
radio input "true"
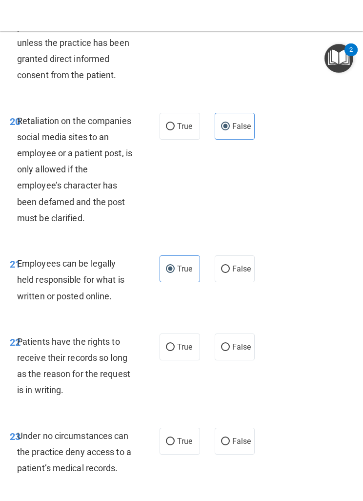
scroll to position [2639, 0]
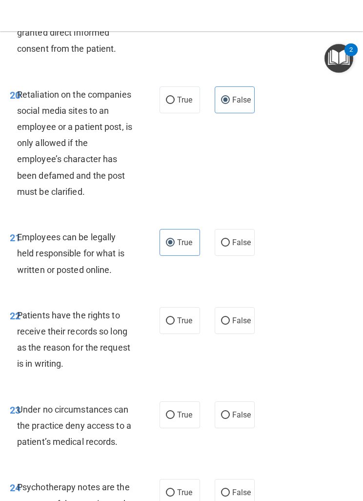
click at [227, 310] on input "False" at bounding box center [225, 320] width 9 height 7
radio input "true"
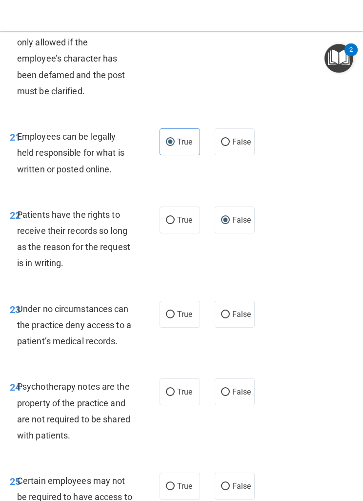
scroll to position [2741, 0]
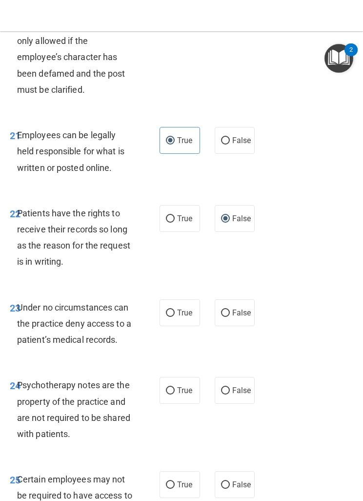
click at [235, 308] on span "False" at bounding box center [241, 312] width 19 height 9
click at [230, 309] on input "False" at bounding box center [225, 312] width 9 height 7
radio input "true"
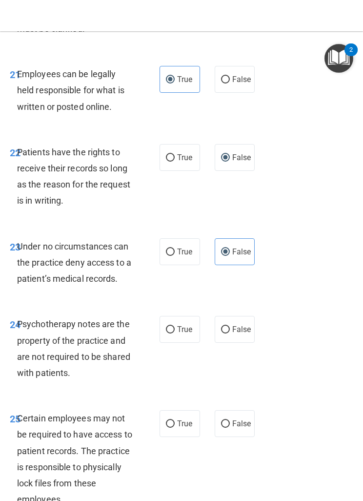
scroll to position [2804, 0]
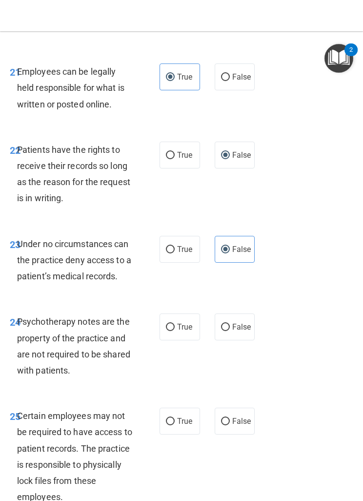
click at [174, 310] on input "True" at bounding box center [170, 327] width 9 height 7
radio input "true"
click at [172, 310] on input "True" at bounding box center [170, 421] width 9 height 7
radio input "true"
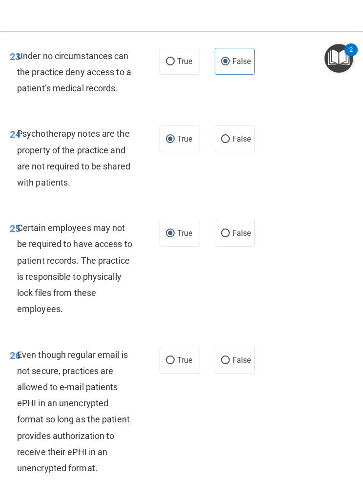
click at [179, 310] on span "True" at bounding box center [184, 359] width 15 height 9
click at [175, 310] on input "True" at bounding box center [170, 360] width 9 height 7
radio input "true"
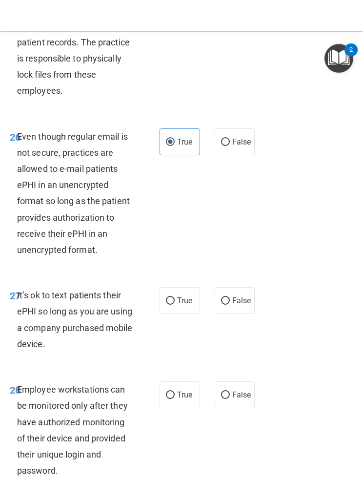
scroll to position [3211, 0]
click at [248, 286] on label "False" at bounding box center [235, 299] width 41 height 27
click at [230, 297] on input "False" at bounding box center [225, 300] width 9 height 7
radio input "true"
click at [239, 310] on label "False" at bounding box center [235, 394] width 41 height 27
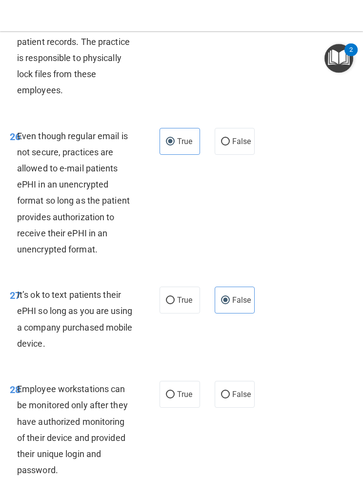
click at [230, 310] on input "False" at bounding box center [225, 394] width 9 height 7
radio input "true"
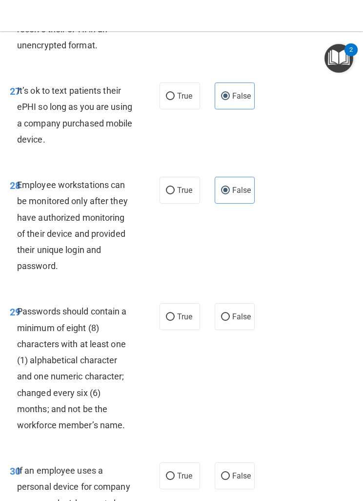
click at [182, 310] on span "True" at bounding box center [184, 316] width 15 height 9
click at [175, 310] on input "True" at bounding box center [170, 316] width 9 height 7
radio input "true"
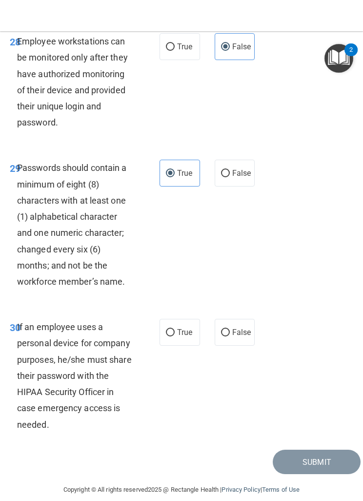
scroll to position [3550, 0]
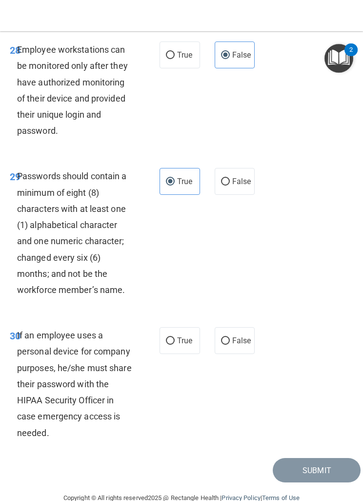
click at [231, 310] on label "False" at bounding box center [235, 340] width 41 height 27
click at [230, 310] on input "False" at bounding box center [225, 340] width 9 height 7
radio input "true"
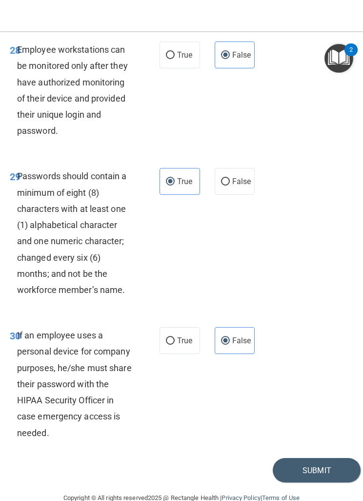
click at [286, 310] on button "Submit" at bounding box center [317, 470] width 88 height 25
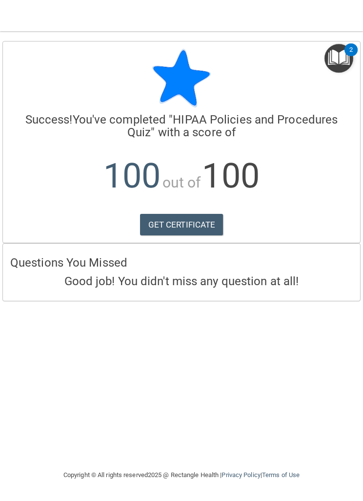
click at [185, 228] on link "GET CERTIFICATE" at bounding box center [181, 224] width 83 height 21
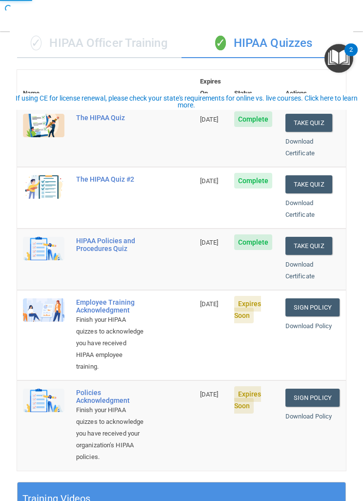
scroll to position [104, 0]
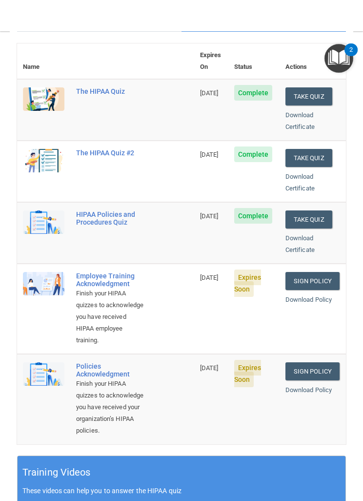
click at [319, 272] on link "Sign Policy" at bounding box center [312, 281] width 54 height 18
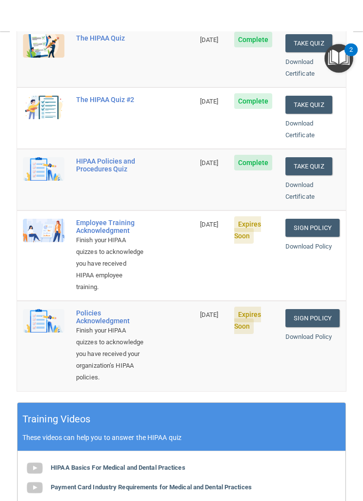
scroll to position [158, 0]
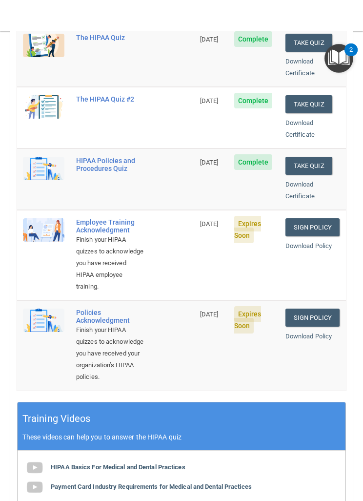
click at [310, 308] on link "Sign Policy" at bounding box center [312, 317] width 54 height 18
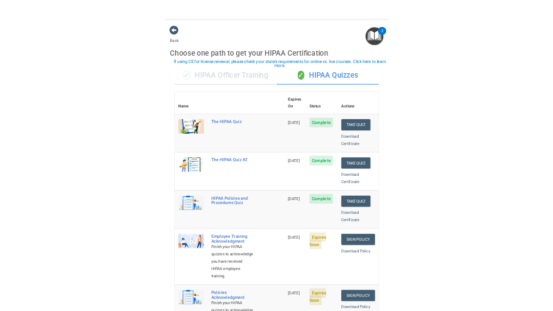
scroll to position [0, 0]
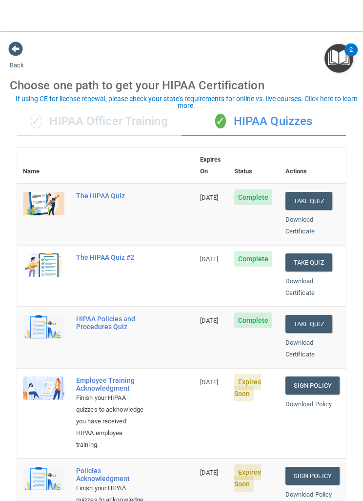
click at [16, 55] on span at bounding box center [15, 48] width 15 height 15
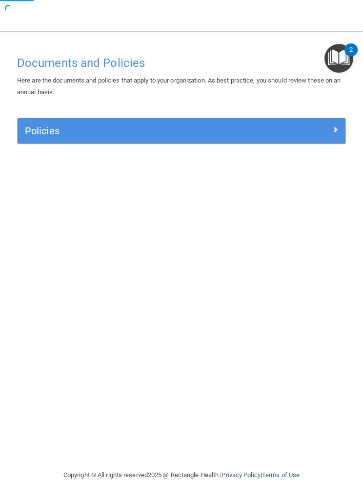
click at [187, 136] on div "Policies" at bounding box center [141, 131] width 246 height 16
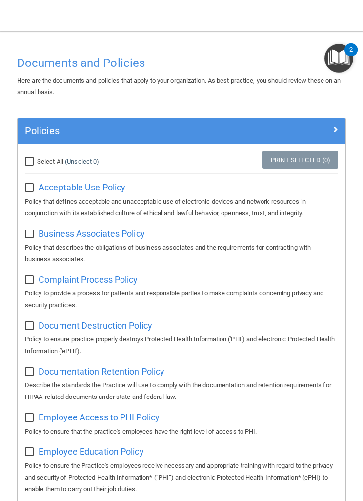
click at [227, 36] on main "Documents and Policies Here are the documents and policies that apply to your o…" at bounding box center [181, 265] width 363 height 469
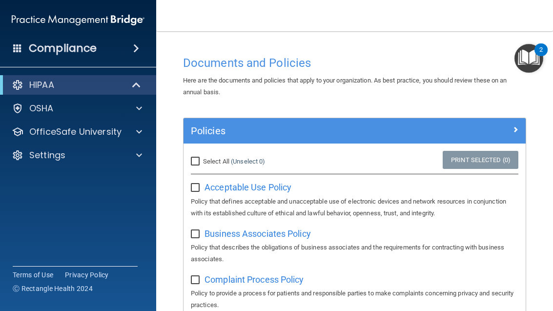
click at [112, 137] on p "OfficeSafe University" at bounding box center [75, 132] width 92 height 12
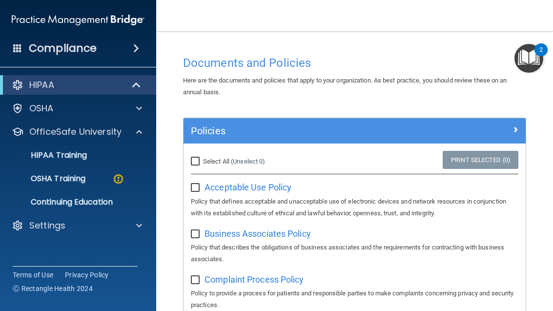
click at [100, 156] on div "HIPAA Training" at bounding box center [72, 155] width 133 height 10
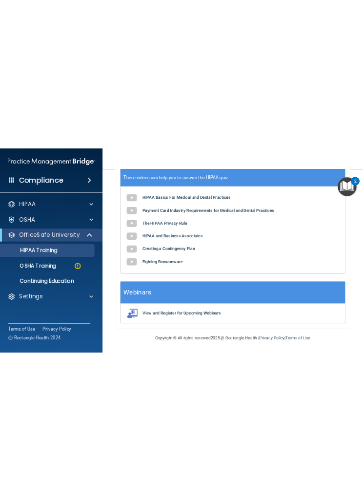
scroll to position [519, 0]
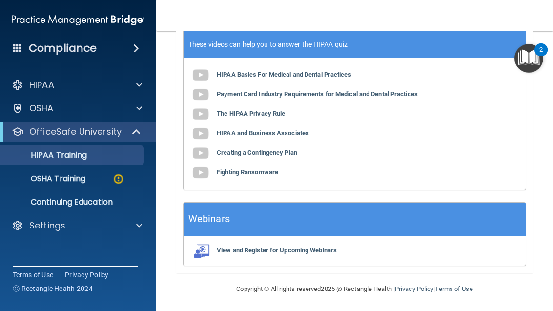
click at [94, 185] on link "OSHA Training" at bounding box center [67, 179] width 154 height 20
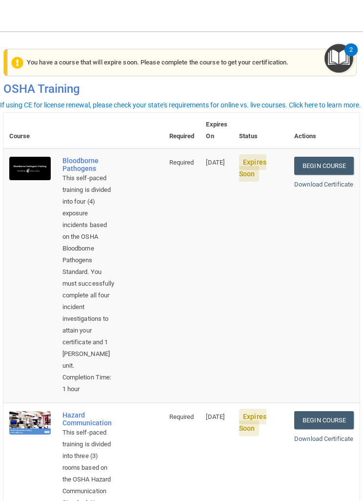
click at [317, 157] on link "Begin Course" at bounding box center [324, 166] width 60 height 18
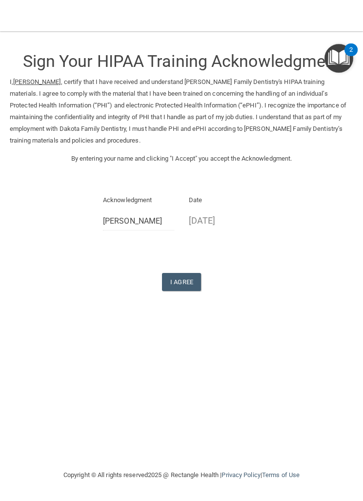
click at [179, 276] on button "I Agree" at bounding box center [181, 282] width 39 height 18
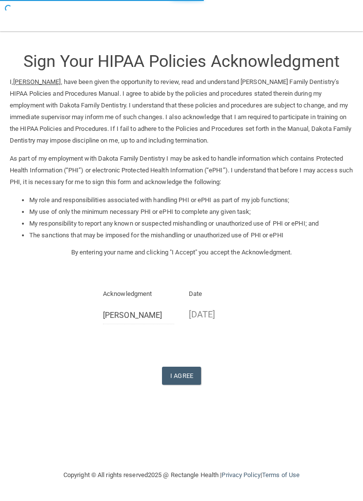
click at [181, 366] on button "I Agree" at bounding box center [181, 375] width 39 height 18
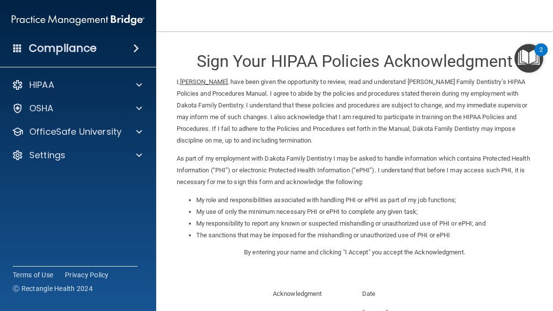
click at [111, 137] on p "OfficeSafe University" at bounding box center [75, 132] width 92 height 12
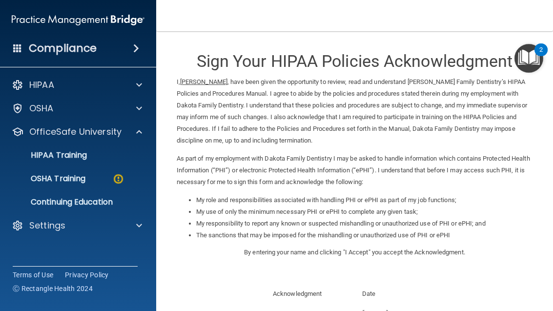
click at [98, 185] on link "OSHA Training" at bounding box center [67, 179] width 154 height 20
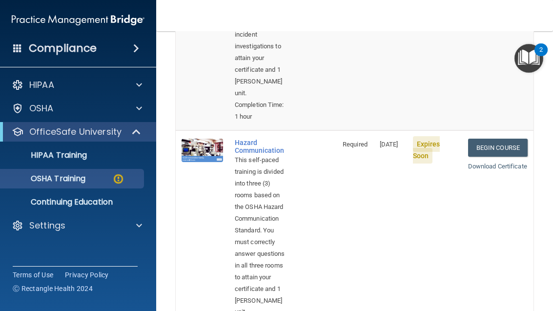
scroll to position [264, 0]
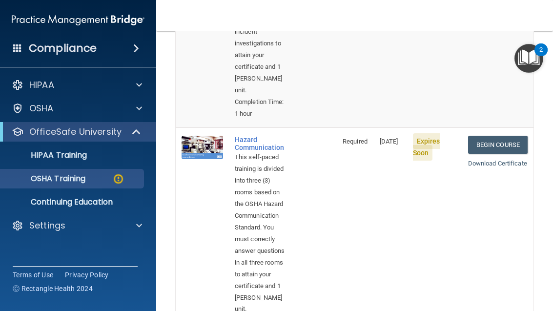
click at [363, 136] on link "Begin Course" at bounding box center [498, 145] width 60 height 18
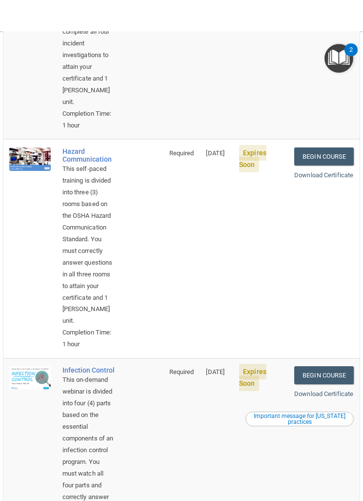
click at [324, 147] on link "Begin Course" at bounding box center [324, 156] width 60 height 18
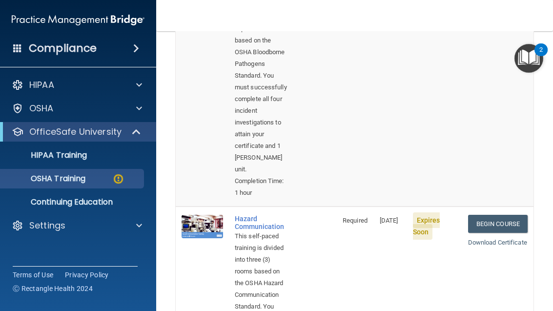
scroll to position [187, 0]
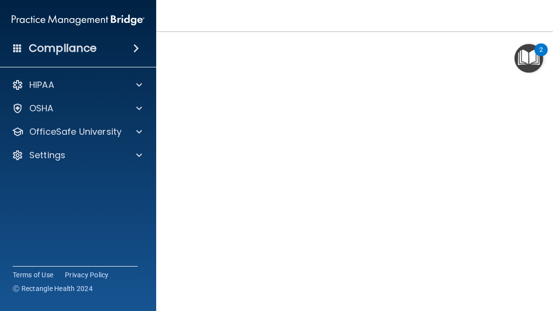
scroll to position [51, 0]
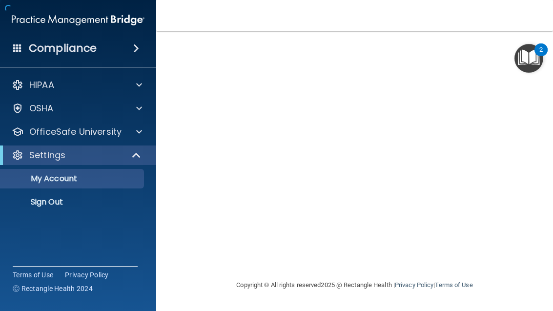
click at [87, 183] on p "My Account" at bounding box center [72, 179] width 133 height 10
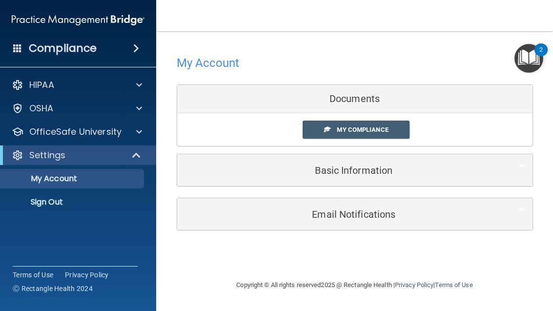
click at [363, 135] on link "My Compliance" at bounding box center [356, 130] width 107 height 18
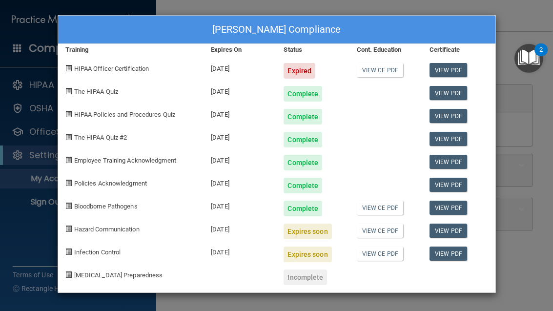
click at [363, 213] on link "View CE PDF" at bounding box center [380, 208] width 46 height 14
click at [363, 210] on link "View PDF" at bounding box center [448, 208] width 38 height 14
click at [363, 39] on div "Cassie Hofer's Compliance Training Expires On Status Cont. Education Certificat…" at bounding box center [276, 155] width 553 height 311
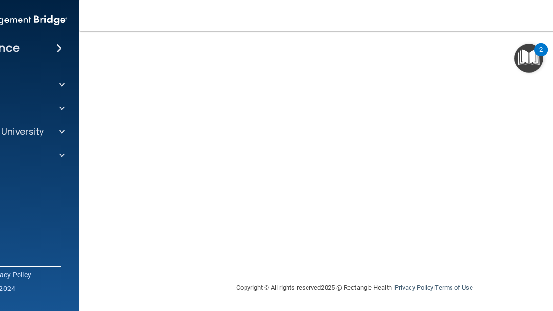
scroll to position [128, 0]
click at [59, 22] on img at bounding box center [1, 20] width 133 height 20
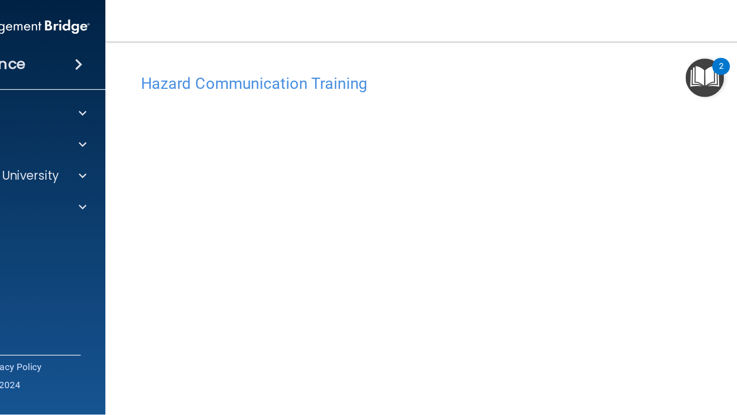
scroll to position [0, 0]
click at [363, 27] on nav "Toggle navigation [PERSON_NAME] [EMAIL_ADDRESS][DOMAIN_NAME] Manage My Enterpri…" at bounding box center [354, 15] width 551 height 31
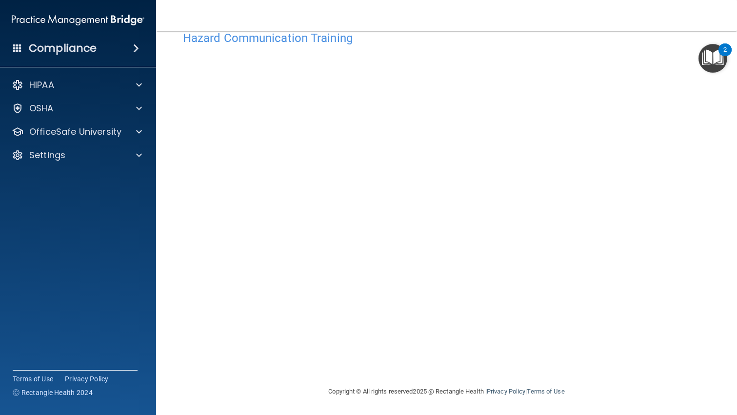
scroll to position [24, 0]
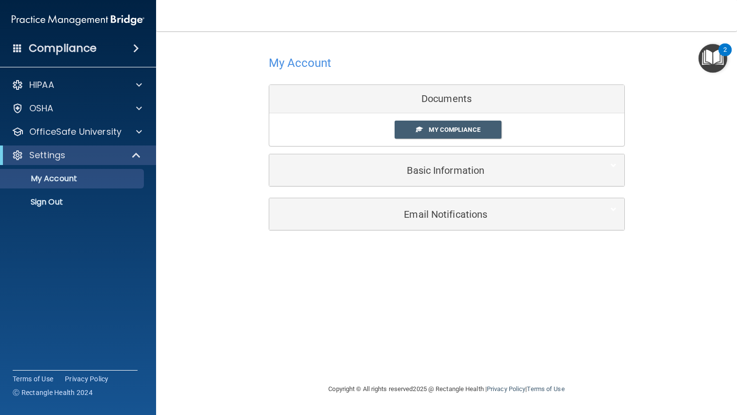
click at [363, 129] on span "My Compliance" at bounding box center [454, 129] width 51 height 7
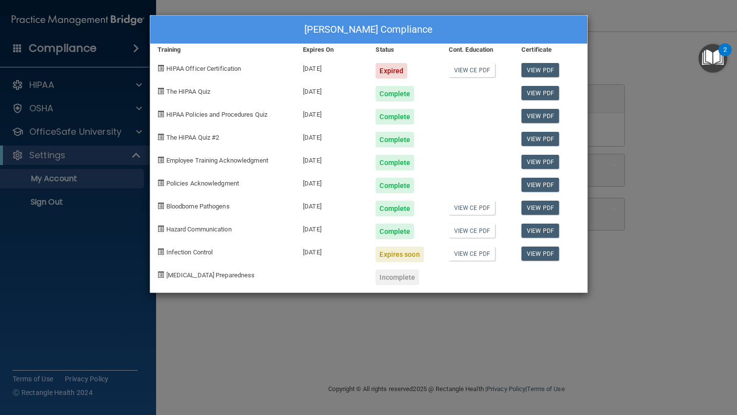
click at [363, 227] on link "View CE PDF" at bounding box center [472, 231] width 46 height 14
click at [363, 225] on link "View PDF" at bounding box center [541, 231] width 38 height 14
click at [363, 231] on link "View PDF" at bounding box center [541, 231] width 38 height 14
click at [363, 55] on div "[PERSON_NAME] Compliance Training Expires On Status Cont. Education Certificate…" at bounding box center [368, 207] width 737 height 415
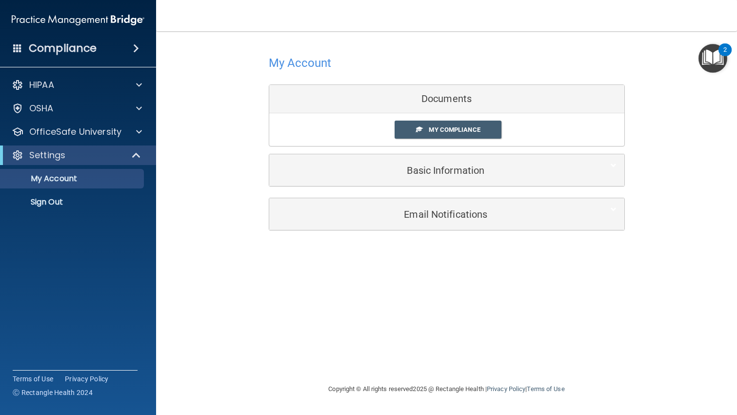
click at [104, 136] on p "OfficeSafe University" at bounding box center [75, 132] width 92 height 12
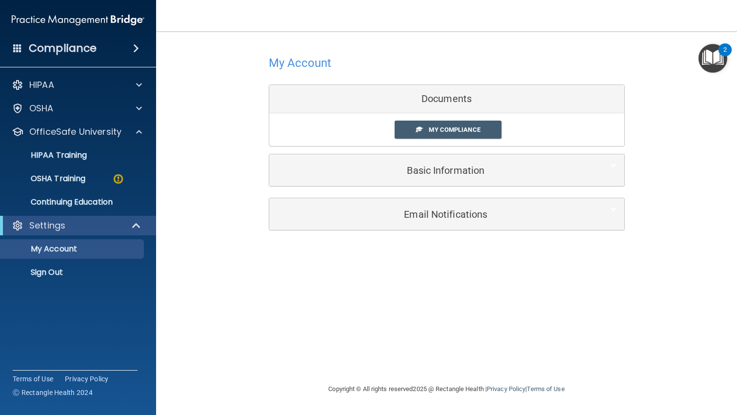
click at [85, 183] on p "OSHA Training" at bounding box center [45, 179] width 79 height 10
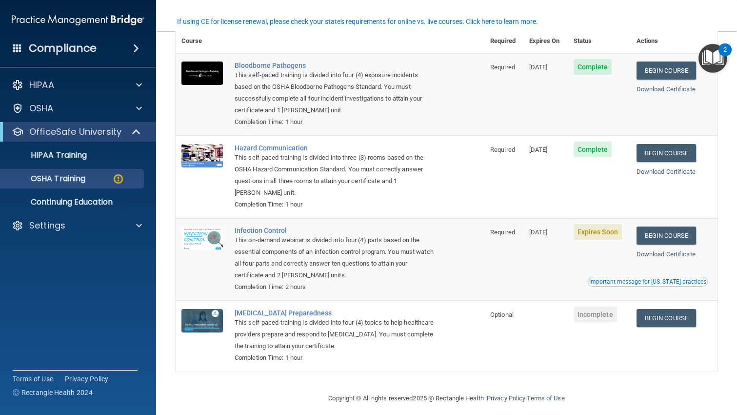
scroll to position [83, 0]
click at [363, 233] on link "Begin Course" at bounding box center [667, 236] width 60 height 18
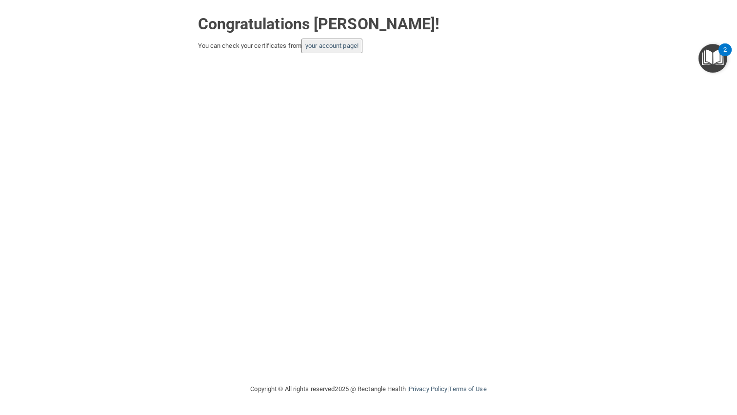
click at [353, 44] on link "your account page!" at bounding box center [331, 45] width 53 height 7
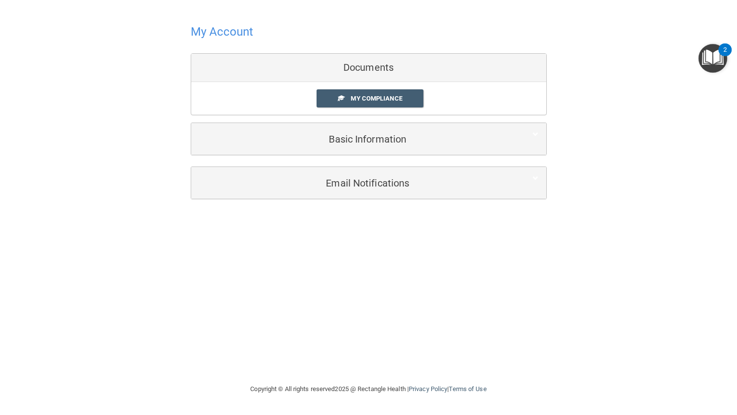
click at [402, 101] on span "My Compliance" at bounding box center [376, 98] width 51 height 7
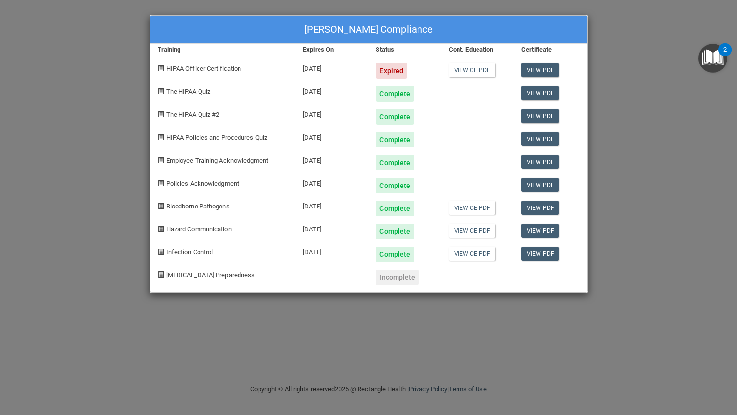
click at [473, 254] on link "View CE PDF" at bounding box center [472, 253] width 46 height 14
click at [542, 254] on link "View PDF" at bounding box center [541, 253] width 38 height 14
